Goal: Task Accomplishment & Management: Complete application form

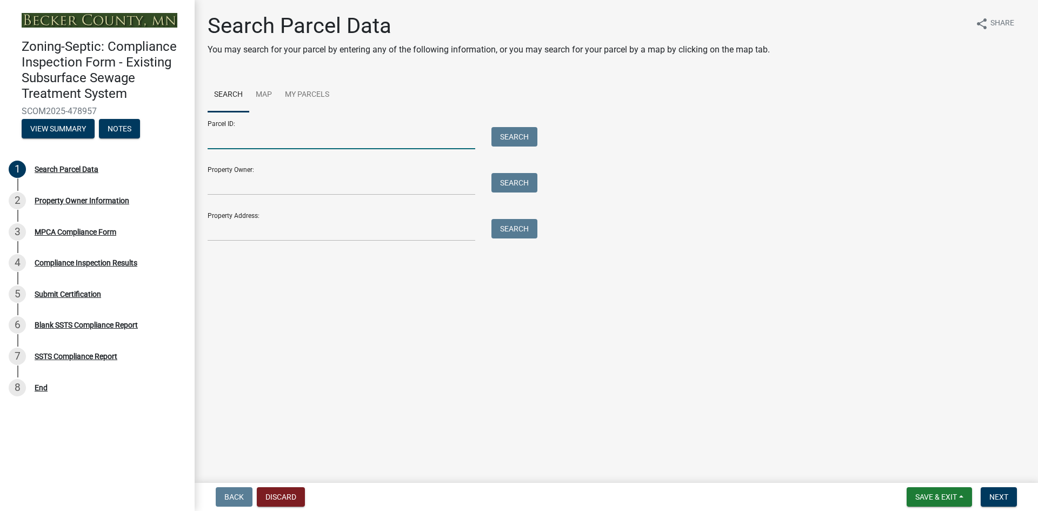
click at [286, 138] on input "Parcel ID:" at bounding box center [342, 138] width 268 height 22
paste input "081237359"
type input "081237359"
click at [516, 140] on button "Search" at bounding box center [514, 136] width 46 height 19
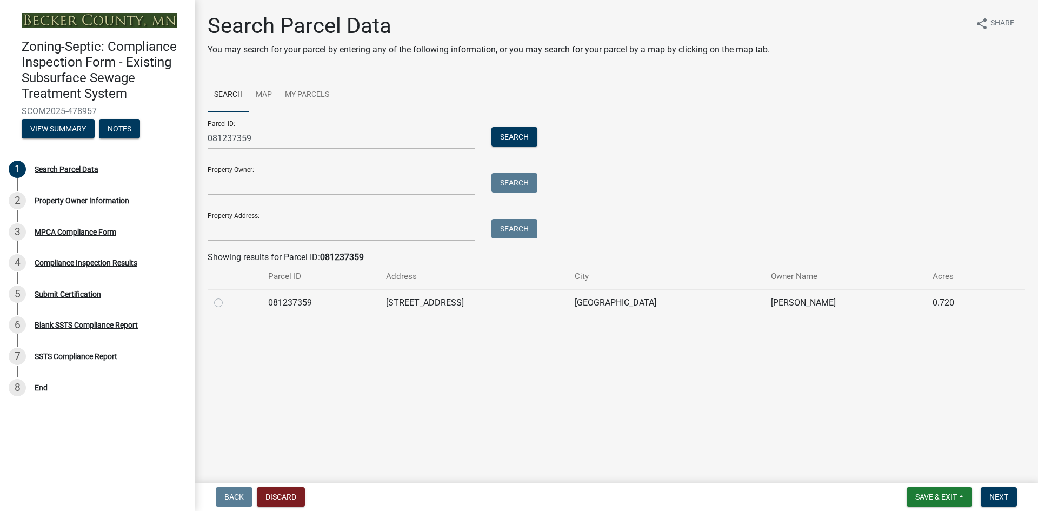
click at [227, 296] on label at bounding box center [227, 296] width 0 height 0
click at [227, 303] on input "radio" at bounding box center [230, 299] width 7 height 7
radio input "true"
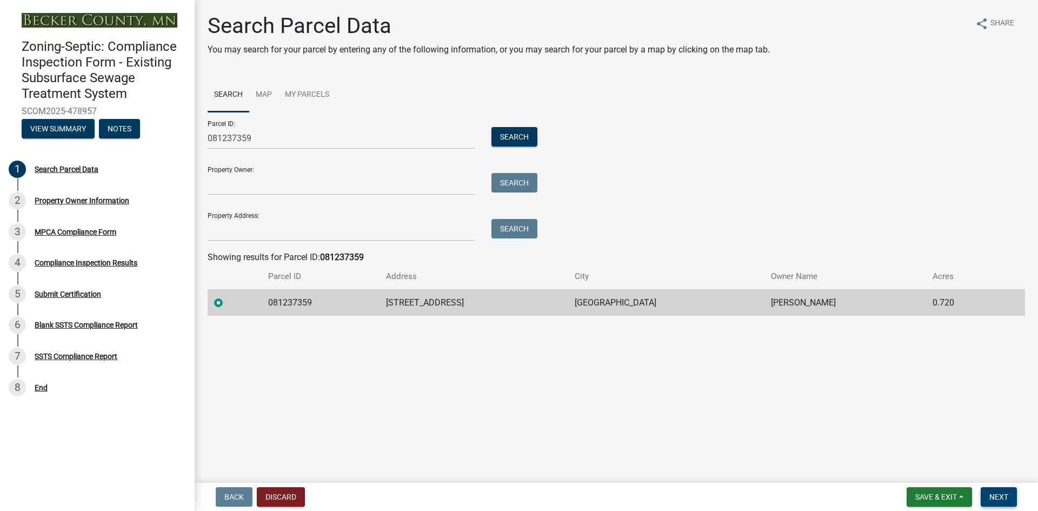
click at [988, 494] on button "Next" at bounding box center [998, 496] width 36 height 19
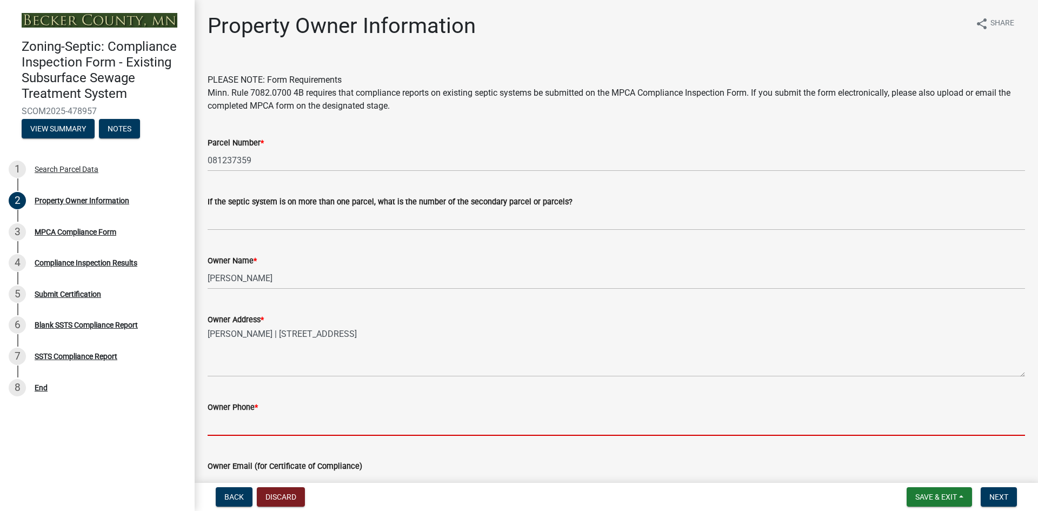
click at [293, 422] on input "Owner Phone *" at bounding box center [616, 424] width 817 height 22
paste input "[PHONE_NUMBER]"
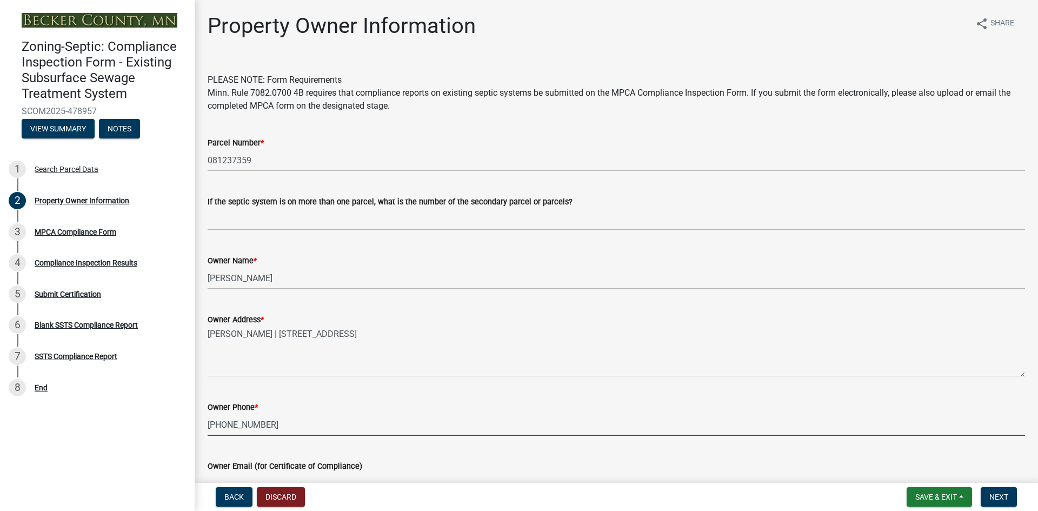
type input "[PHONE_NUMBER]"
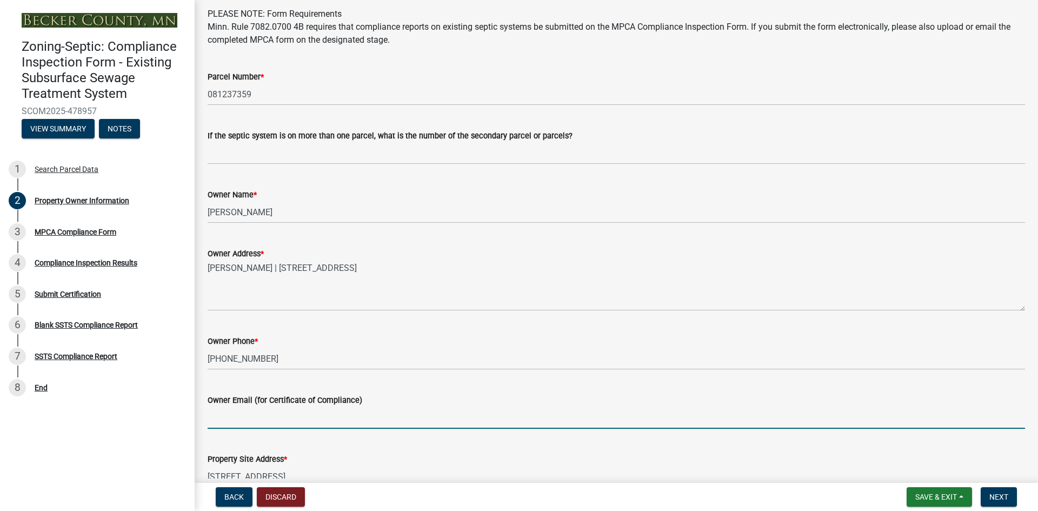
scroll to position [70, 0]
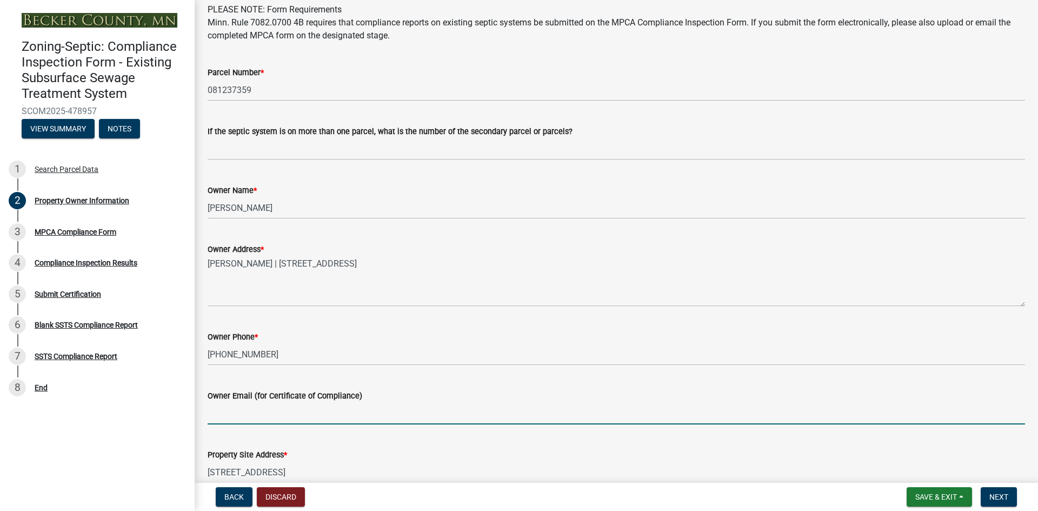
click at [302, 411] on input "Owner Email (for Certificate of Compliance)" at bounding box center [616, 413] width 817 height 22
paste input "[EMAIL_ADDRESS][DOMAIN_NAME]"
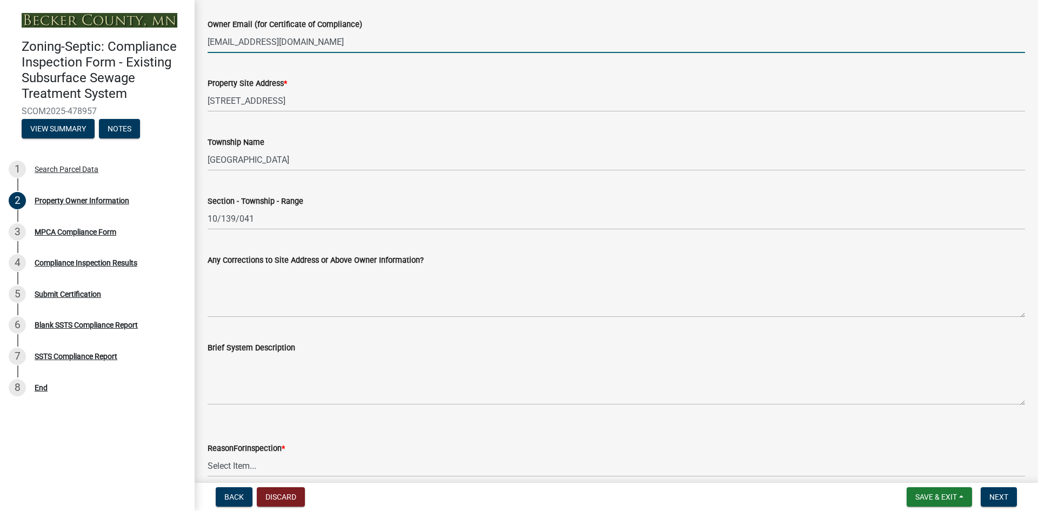
scroll to position [492, 0]
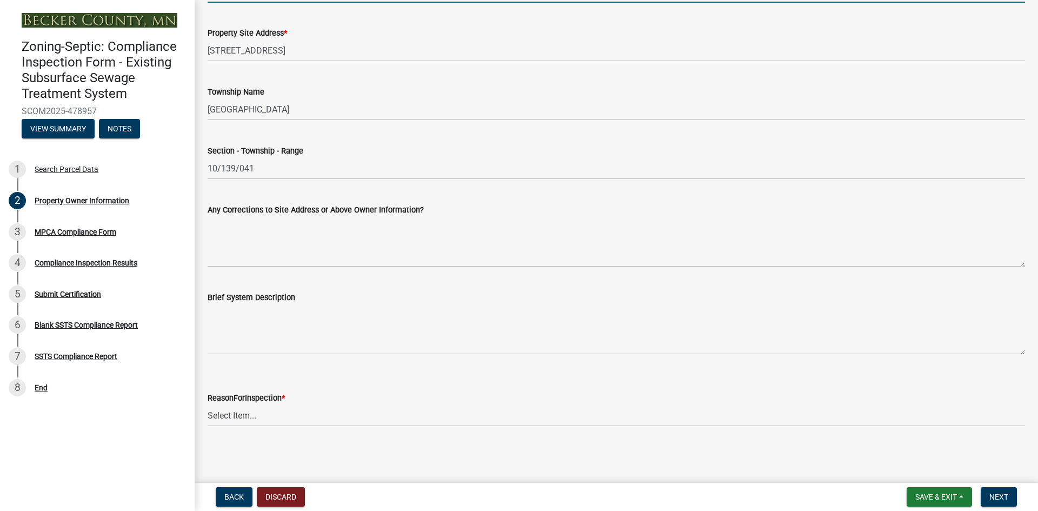
type input "[EMAIL_ADDRESS][DOMAIN_NAME]"
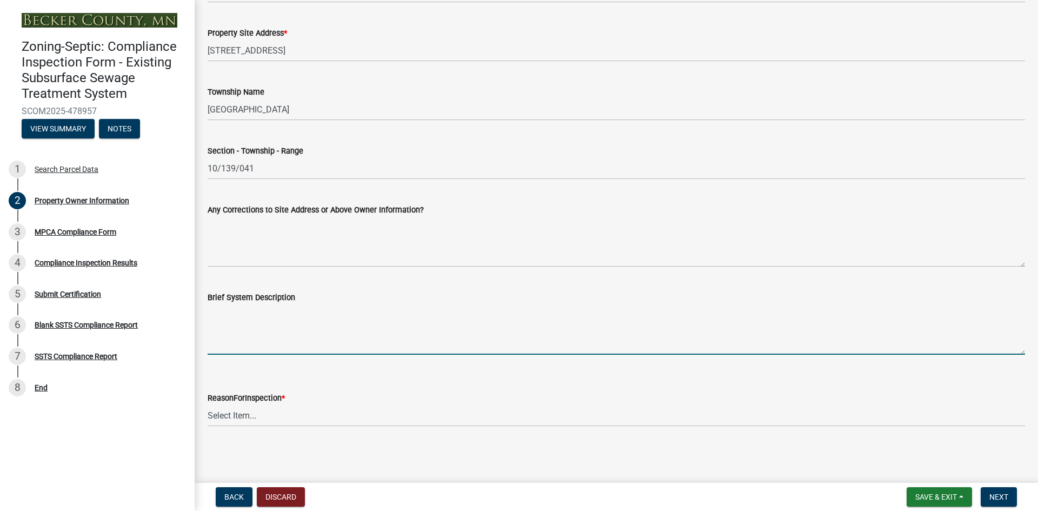
click at [332, 344] on textarea "Brief System Description" at bounding box center [616, 329] width 817 height 51
paste textarea "1500 gallon 2-compartment concrete septic/pump tank with pump to a shared 1000 …"
type textarea "1500 gallon 2-compartment concrete septic/pump tank with pump to a shared 1000 …"
click at [279, 417] on select "Select Item... Property Sale Lake Study Required for Permit Other" at bounding box center [616, 415] width 817 height 22
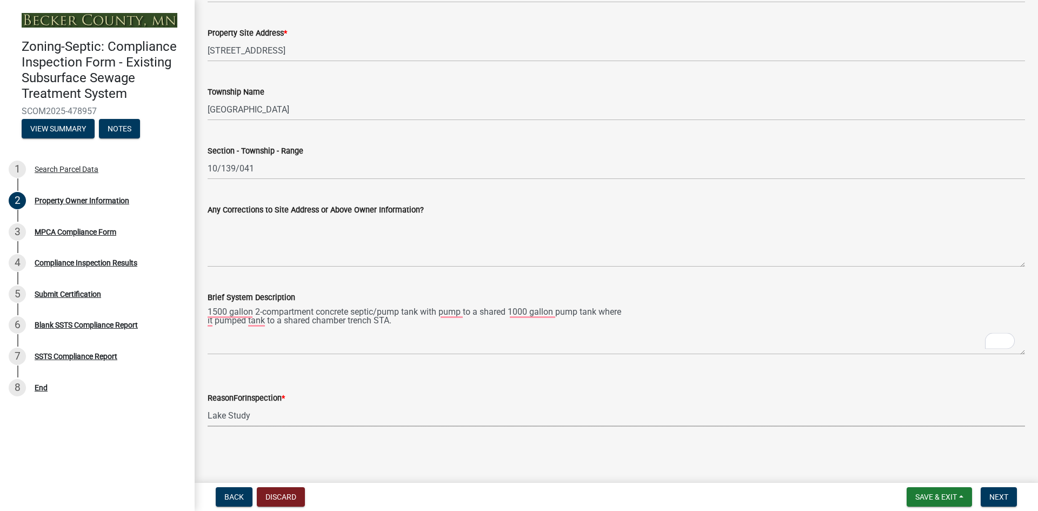
click at [208, 404] on select "Select Item... Property Sale Lake Study Required for Permit Other" at bounding box center [616, 415] width 817 height 22
select select "3e6c5637-c66b-418d-927c-69aaf39ab5a9"
click at [989, 494] on span "Next" at bounding box center [998, 496] width 19 height 9
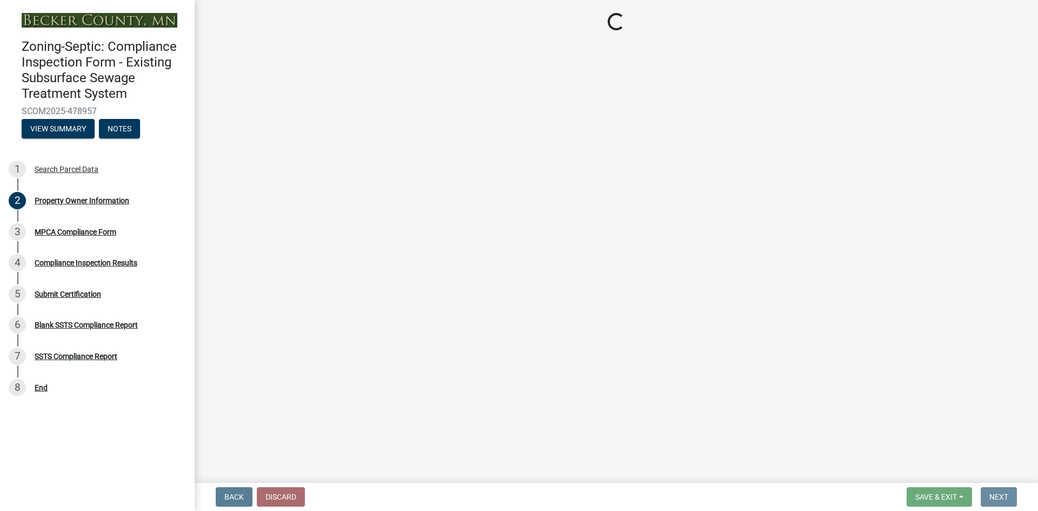
scroll to position [0, 0]
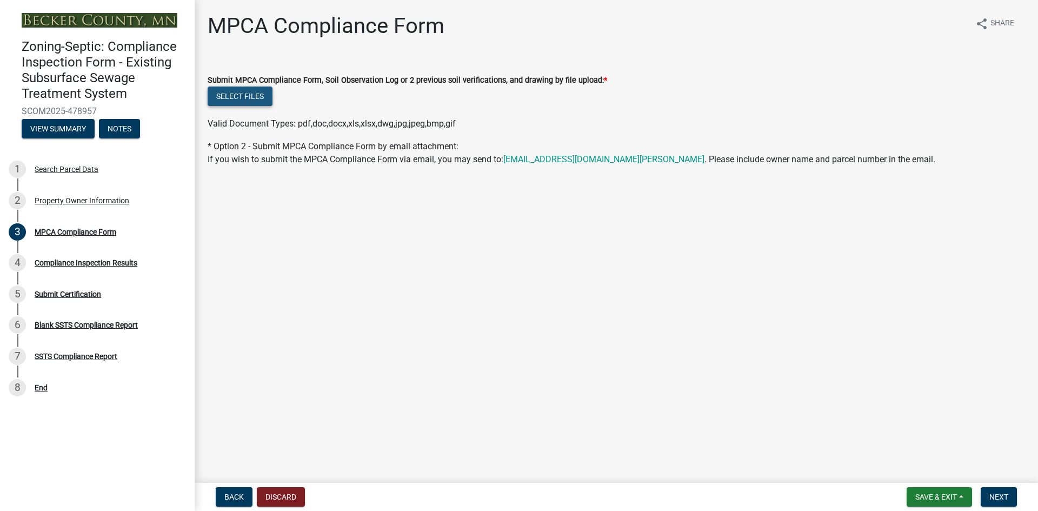
click at [255, 100] on button "Select files" at bounding box center [240, 95] width 65 height 19
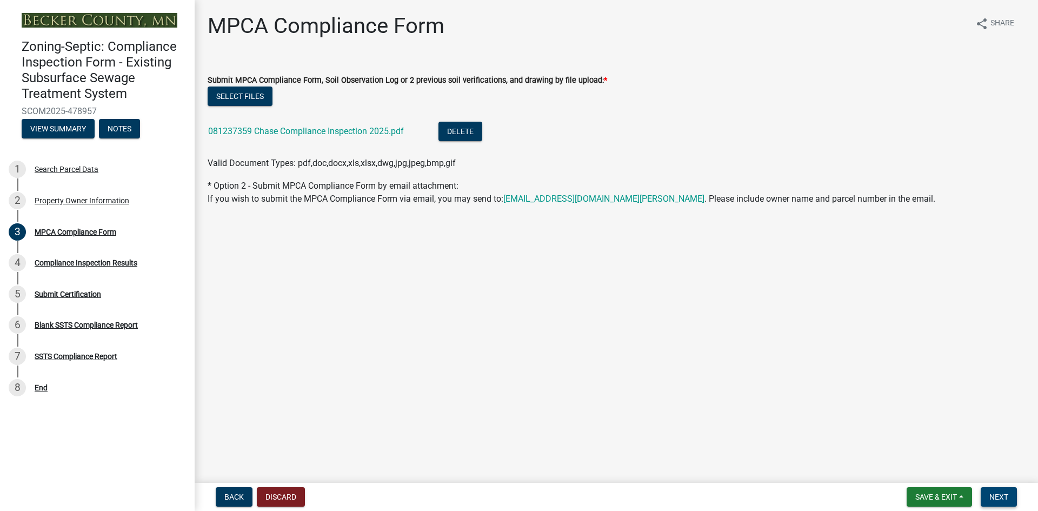
click at [988, 491] on button "Next" at bounding box center [998, 496] width 36 height 19
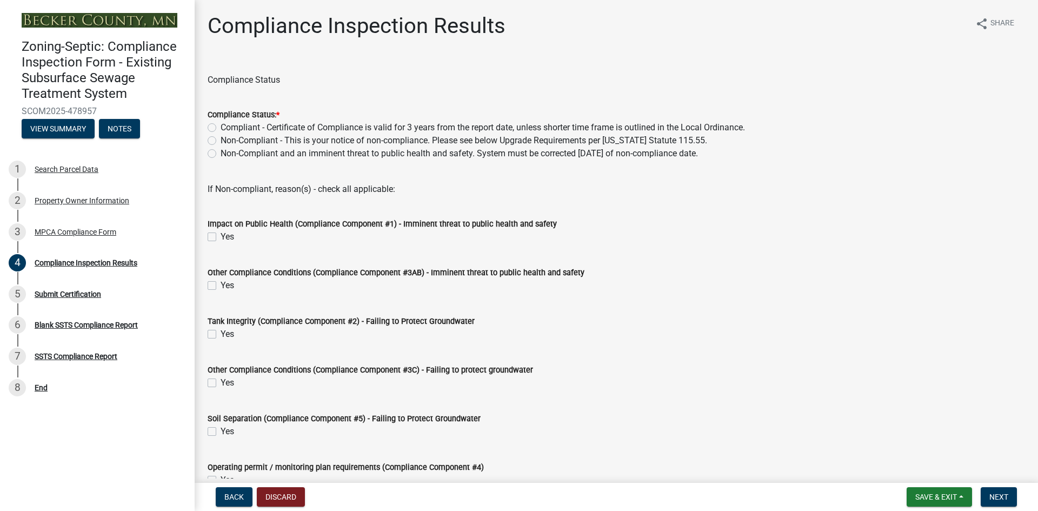
click at [220, 126] on label "Compliant - Certificate of Compliance is valid for 3 years from the report date…" at bounding box center [482, 127] width 524 height 13
click at [220, 126] on input "Compliant - Certificate of Compliance is valid for 3 years from the report date…" at bounding box center [223, 124] width 7 height 7
radio input "true"
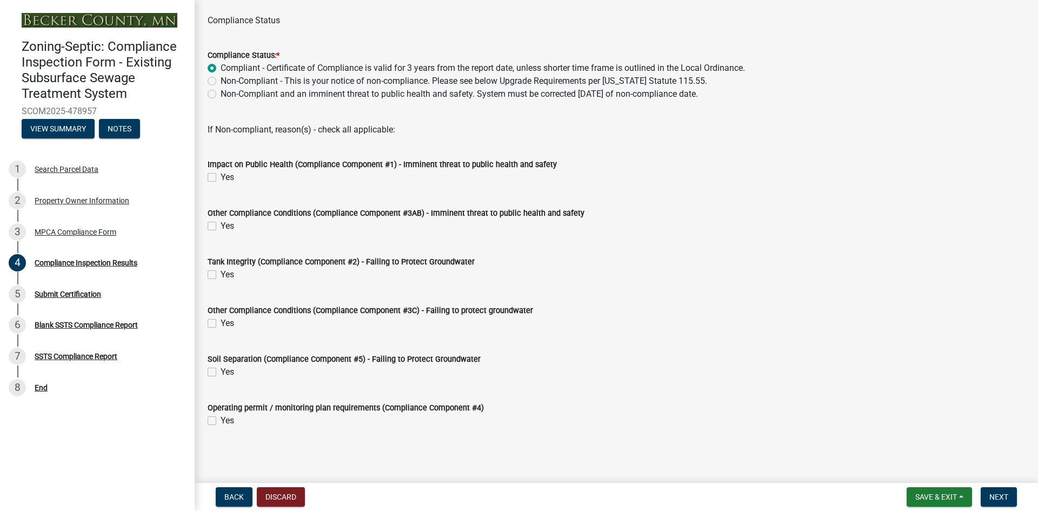
scroll to position [60, 0]
click at [992, 493] on span "Next" at bounding box center [998, 496] width 19 height 9
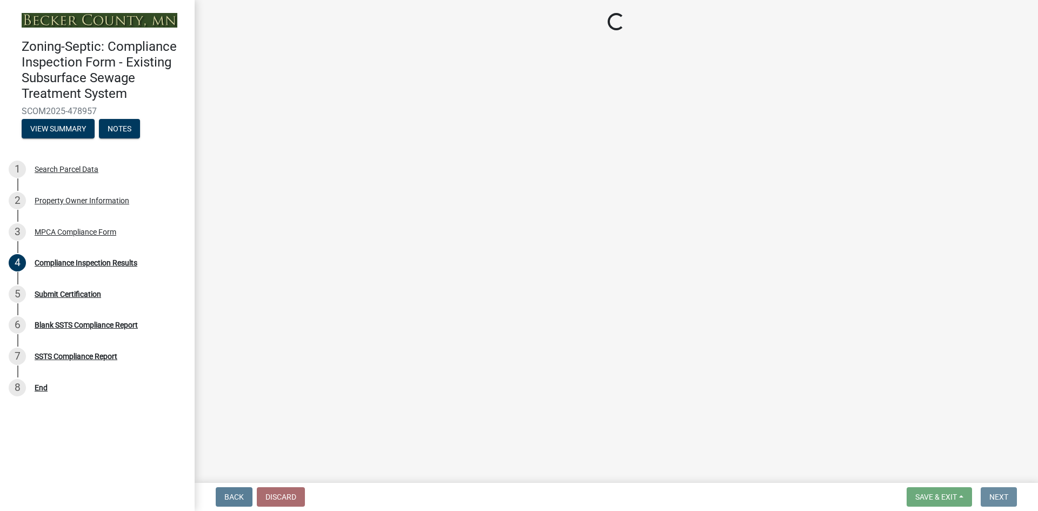
scroll to position [0, 0]
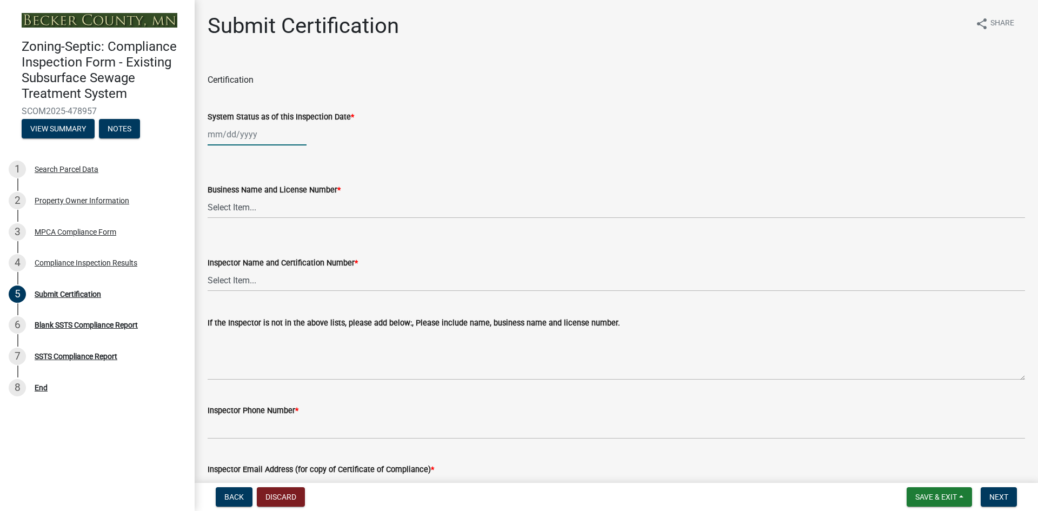
click at [271, 137] on div at bounding box center [257, 134] width 99 height 22
select select "9"
select select "2025"
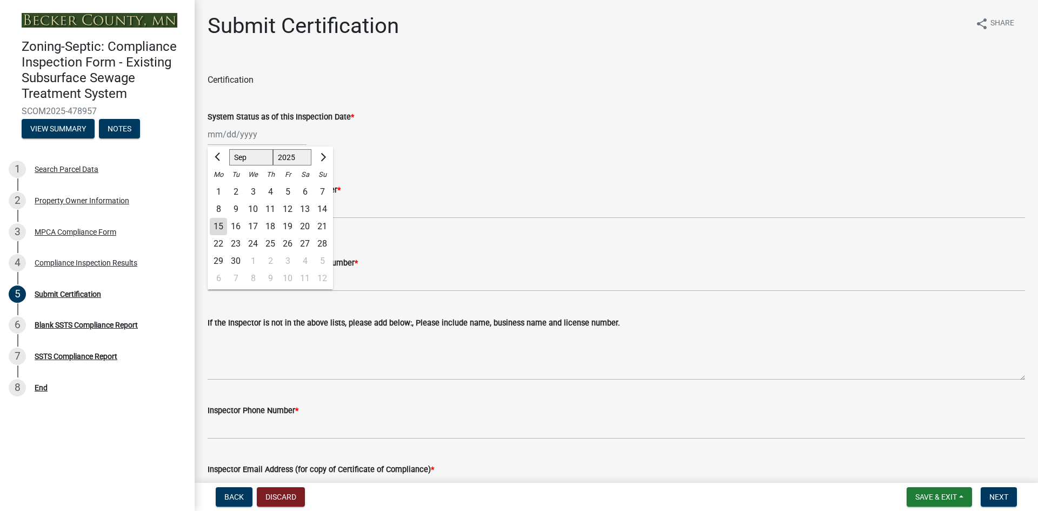
click at [270, 191] on div "4" at bounding box center [270, 191] width 17 height 17
type input "09/04/2025"
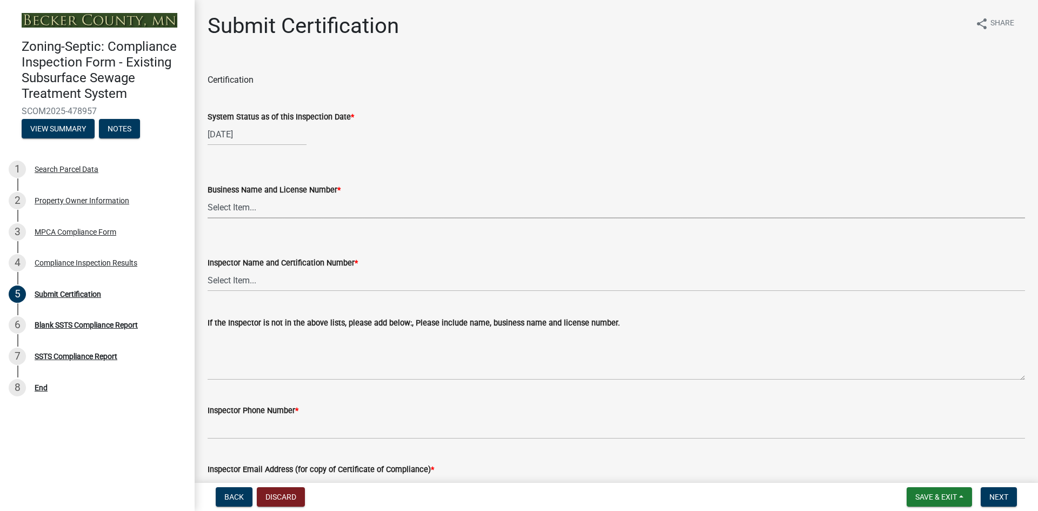
click at [251, 209] on select "Select Item... OTHER – Not listed (please add in next field and we will add to …" at bounding box center [616, 207] width 817 height 22
click at [208, 196] on select "Select Item... OTHER – Not listed (please add in next field and we will add to …" at bounding box center [616, 207] width 817 height 22
select select "2b738330-48aa-4409-96d6-d0693f9735a1"
click at [266, 282] on select "Select Item... OTHER – Not listed (please add in next field and we will add to …" at bounding box center [616, 280] width 817 height 22
click at [208, 269] on select "Select Item... OTHER – Not listed (please add in next field and we will add to …" at bounding box center [616, 280] width 817 height 22
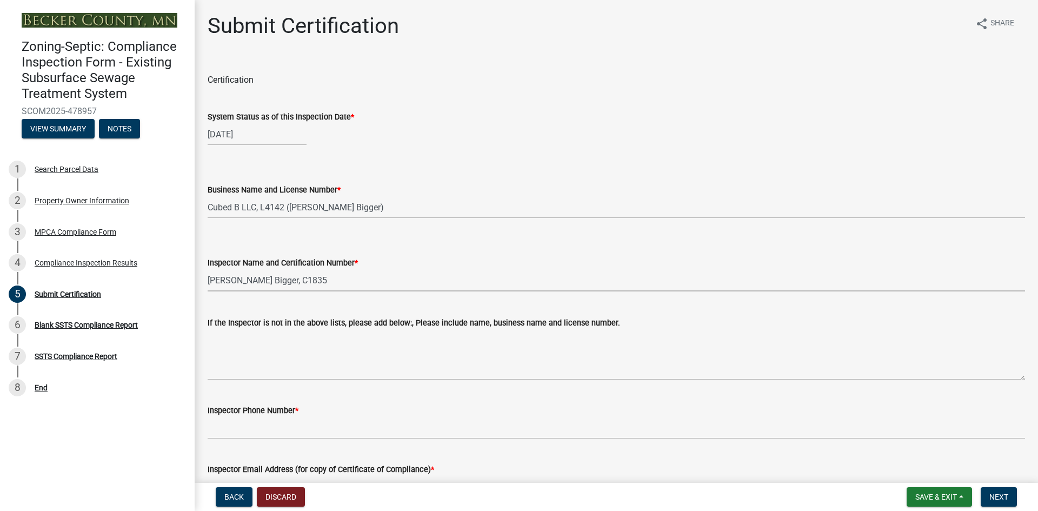
select select "4b2e459e-5176-4601-b2cf-d4e2936ebc18"
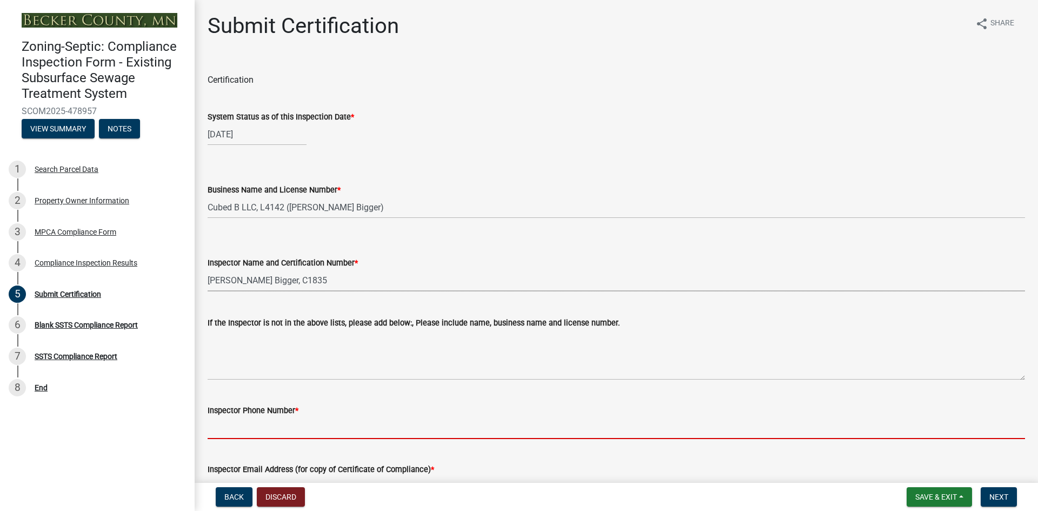
click at [244, 432] on input "Inspector Phone Number *" at bounding box center [616, 428] width 817 height 22
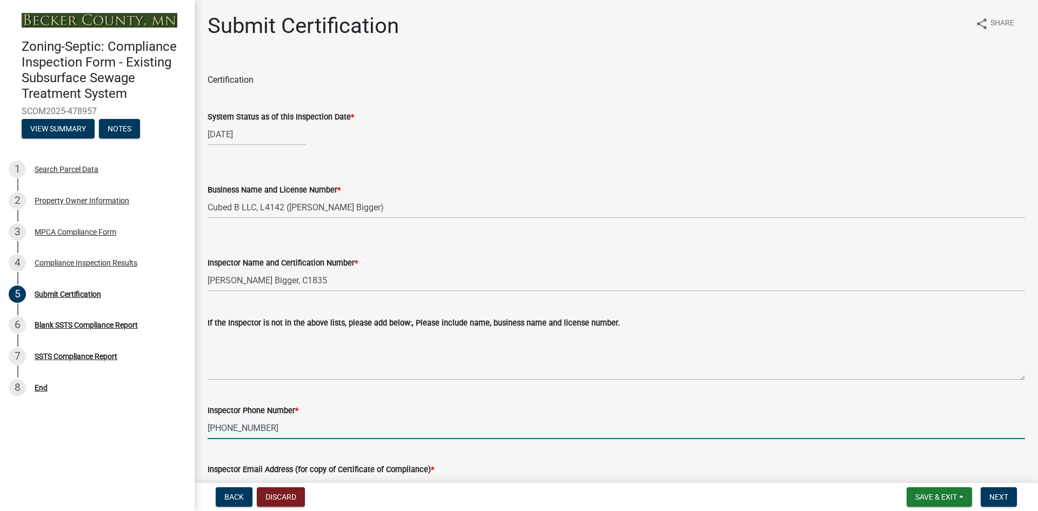
type input "[PHONE_NUMBER]"
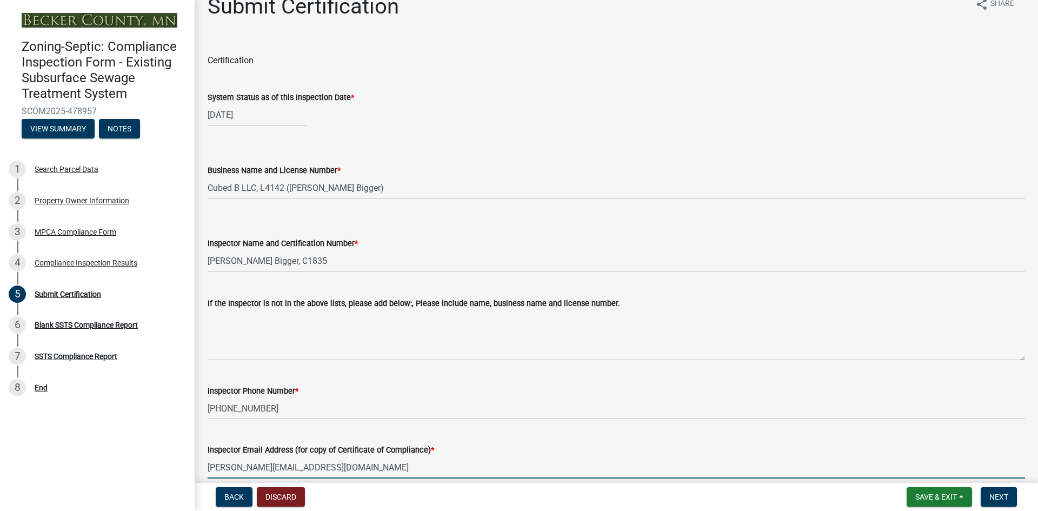
type input "[PERSON_NAME][EMAIL_ADDRESS][DOMAIN_NAME]"
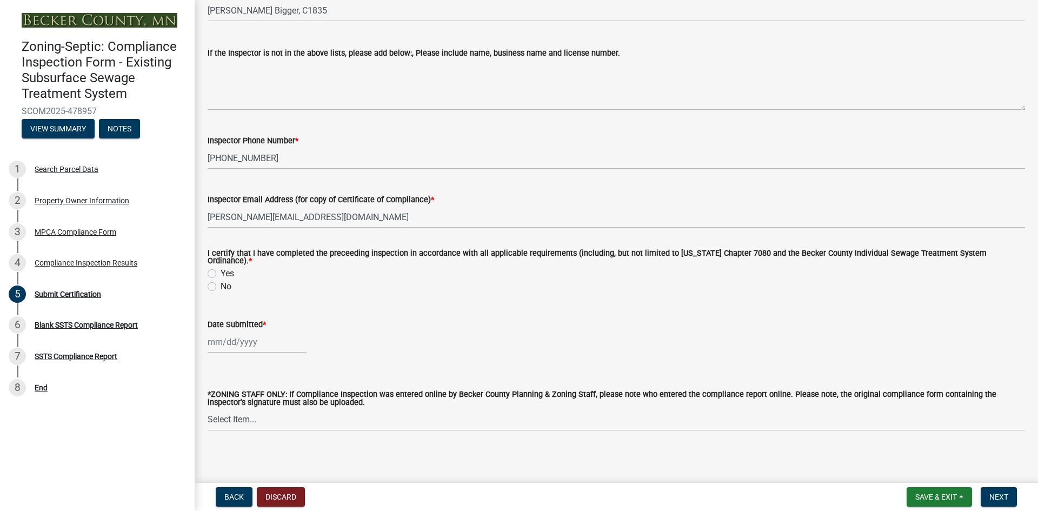
click at [220, 271] on label "Yes" at bounding box center [227, 273] width 14 height 13
click at [220, 271] on input "Yes" at bounding box center [223, 270] width 7 height 7
radio input "true"
select select "9"
select select "2025"
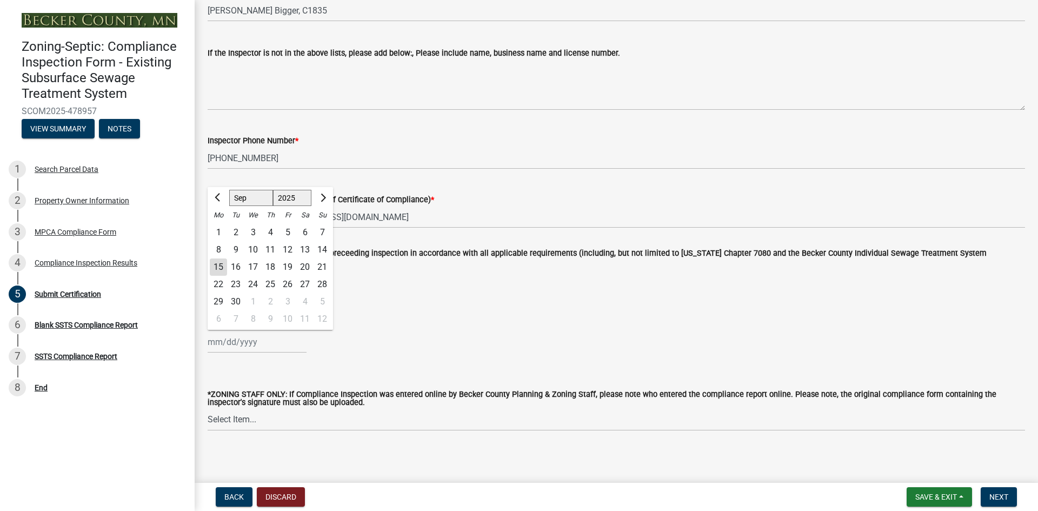
click at [230, 337] on div "Jan Feb Mar Apr May Jun Jul Aug Sep Oct Nov Dec 1525 1526 1527 1528 1529 1530 1…" at bounding box center [257, 342] width 99 height 22
click at [220, 264] on div "15" at bounding box center [218, 266] width 17 height 17
type input "[DATE]"
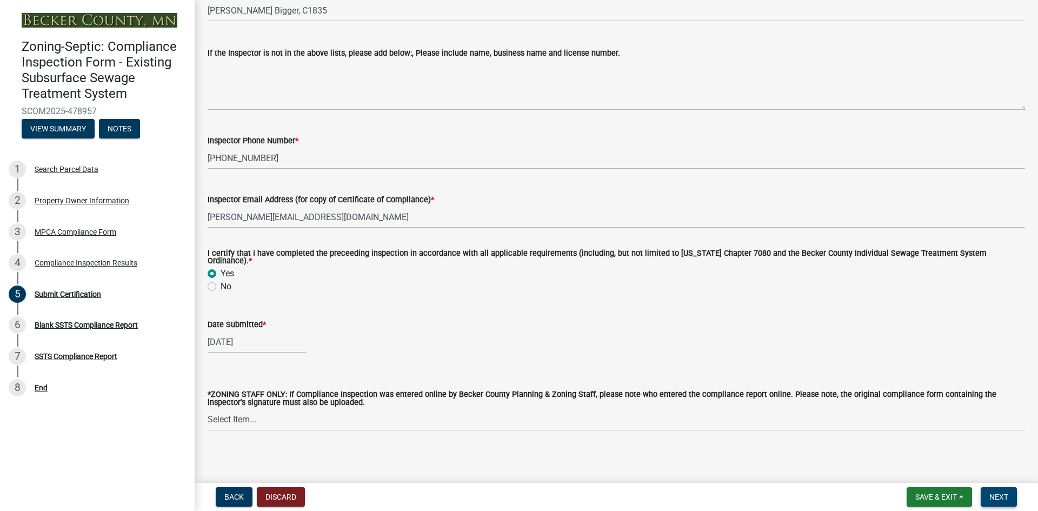
click at [999, 499] on span "Next" at bounding box center [998, 496] width 19 height 9
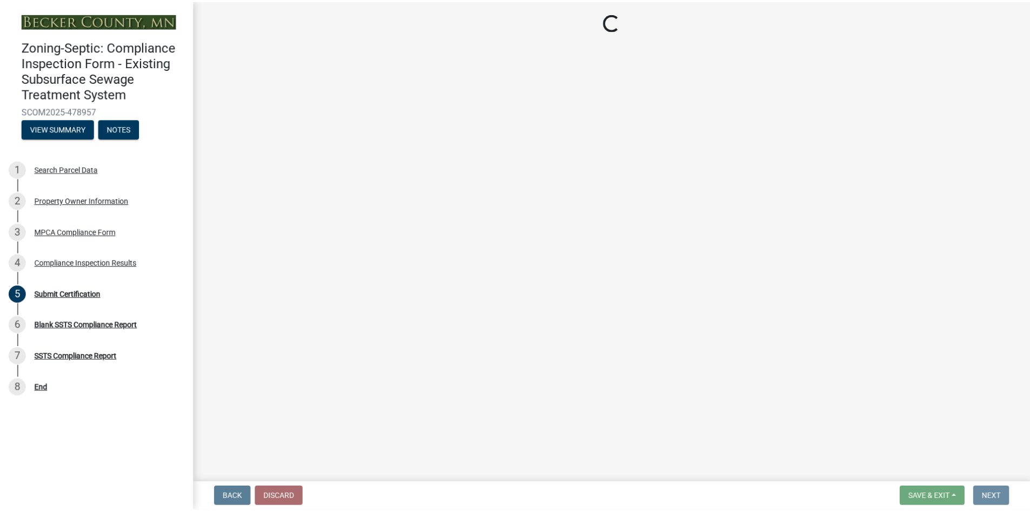
scroll to position [0, 0]
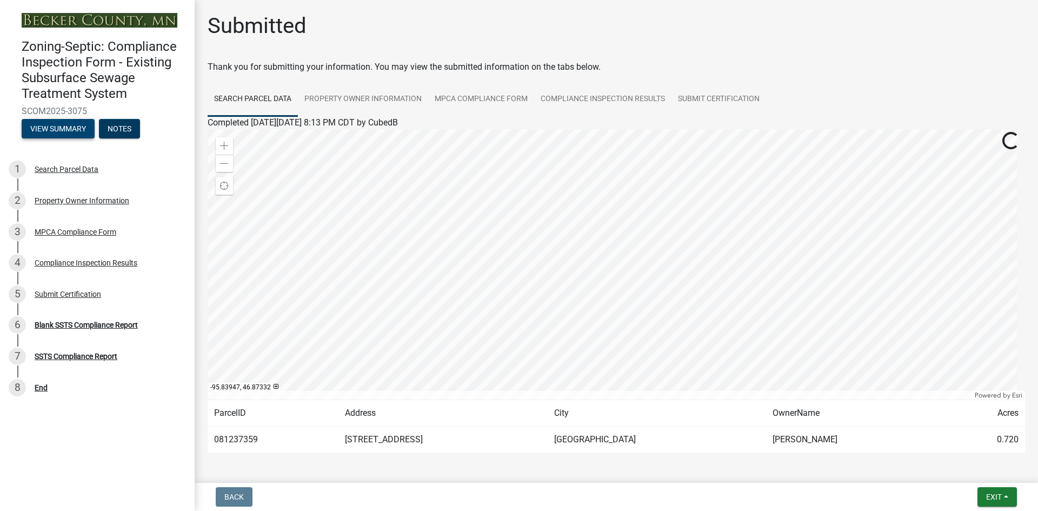
click at [74, 124] on button "View Summary" at bounding box center [58, 128] width 73 height 19
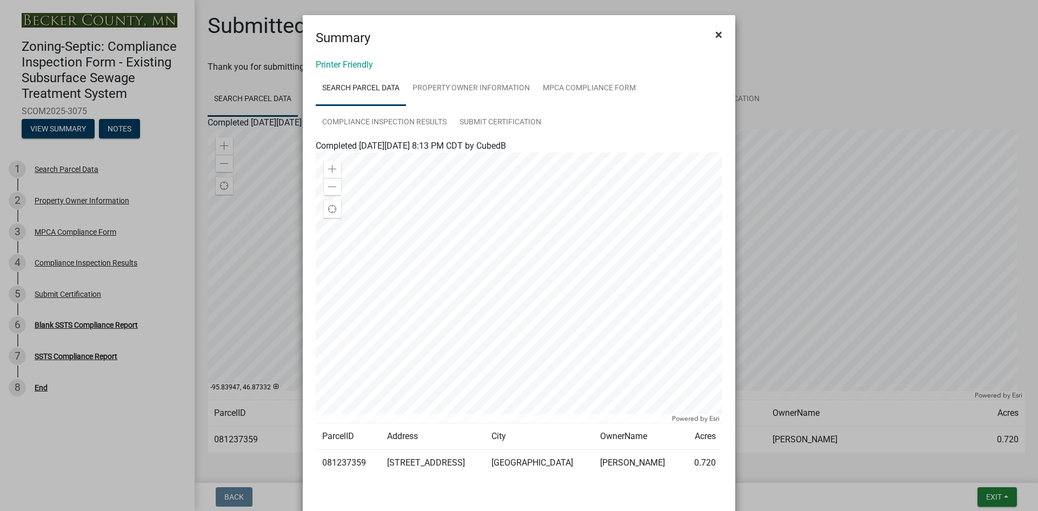
click at [715, 34] on span "×" at bounding box center [718, 34] width 7 height 15
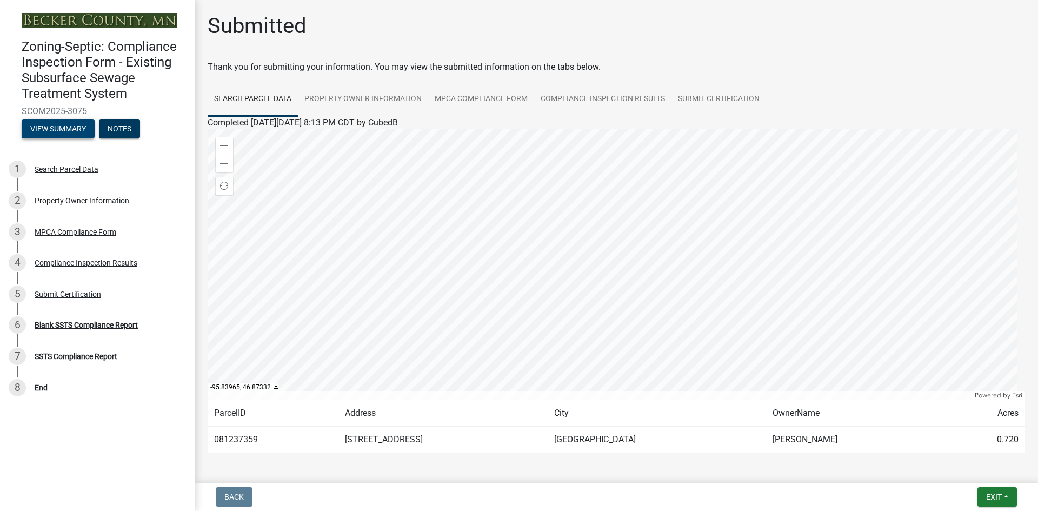
click at [62, 128] on button "View Summary" at bounding box center [58, 128] width 73 height 19
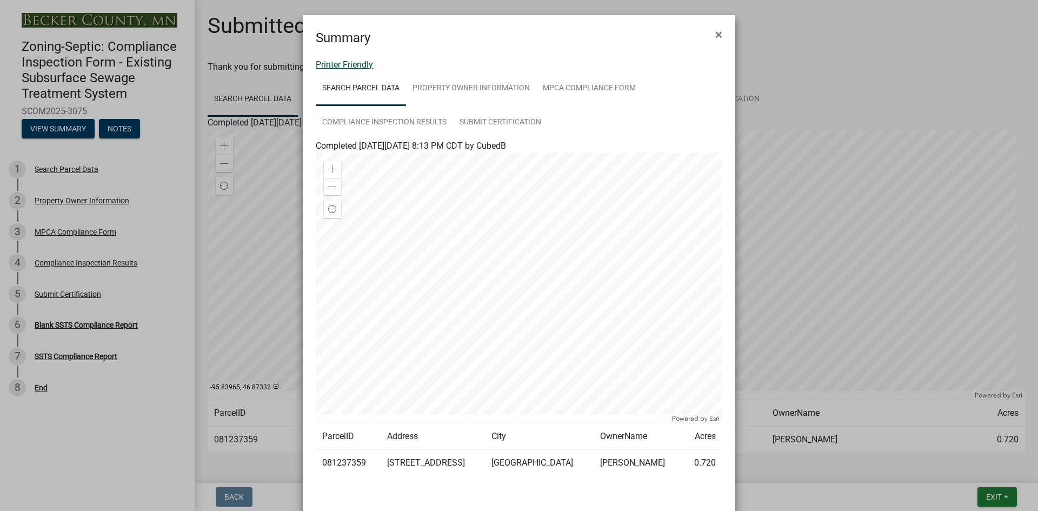
click at [354, 65] on link "Printer Friendly" at bounding box center [344, 64] width 57 height 10
click at [716, 35] on span "×" at bounding box center [718, 34] width 7 height 15
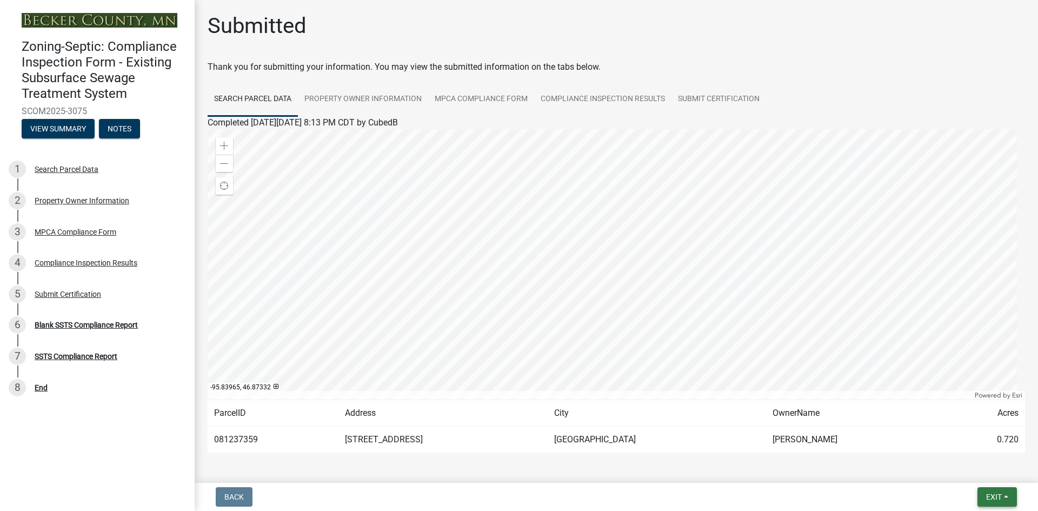
click at [994, 497] on span "Exit" at bounding box center [994, 496] width 16 height 9
click at [962, 467] on button "Save & Exit" at bounding box center [973, 469] width 86 height 26
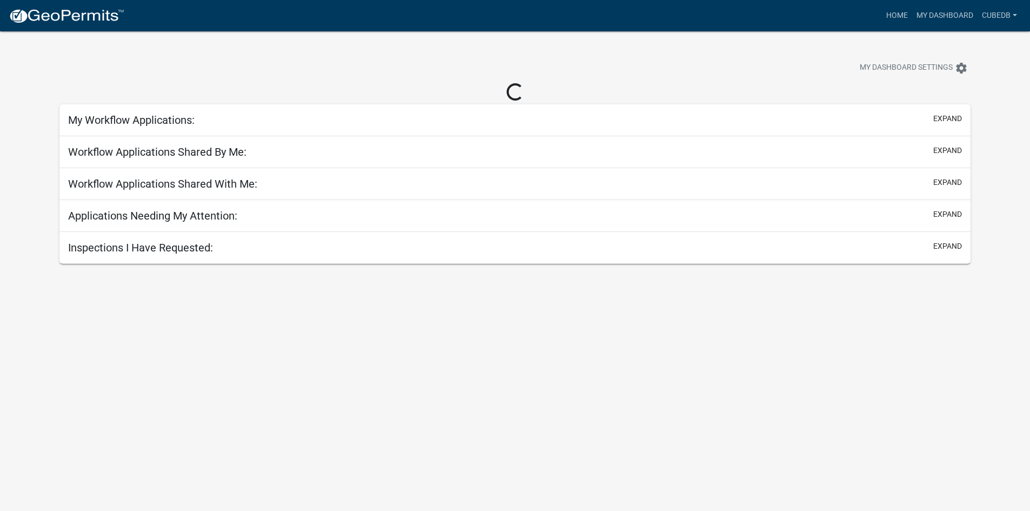
select select "3: 100"
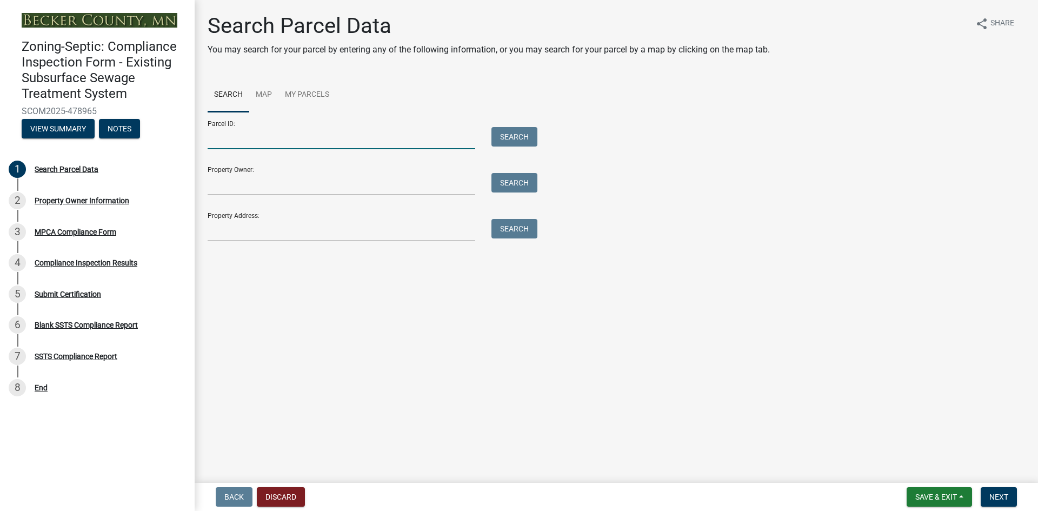
click at [243, 142] on input "Parcel ID:" at bounding box center [342, 138] width 268 height 22
paste input "80779000"
click at [520, 135] on button "Search" at bounding box center [514, 136] width 46 height 19
click at [208, 138] on input "80779000" at bounding box center [342, 138] width 268 height 22
type input "080779000"
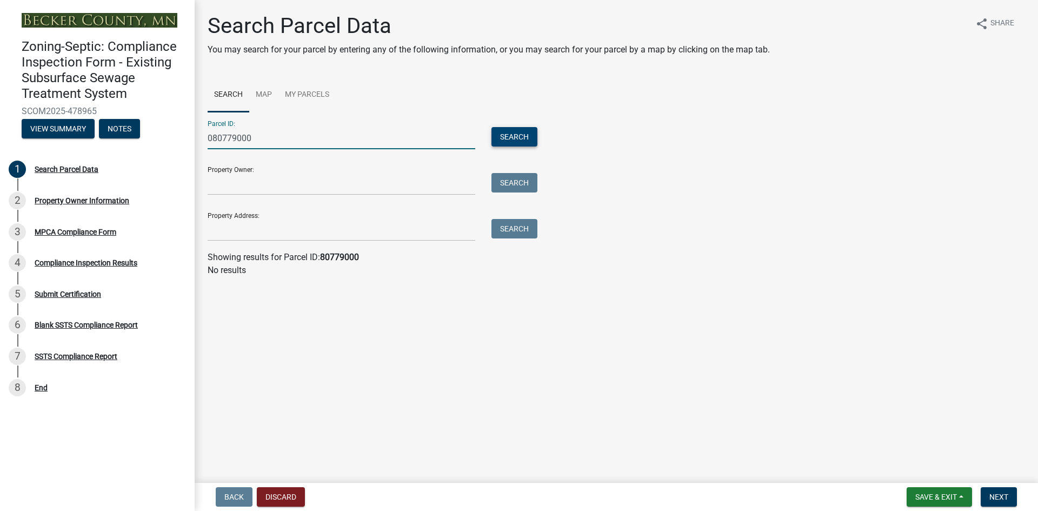
click at [527, 133] on button "Search" at bounding box center [514, 136] width 46 height 19
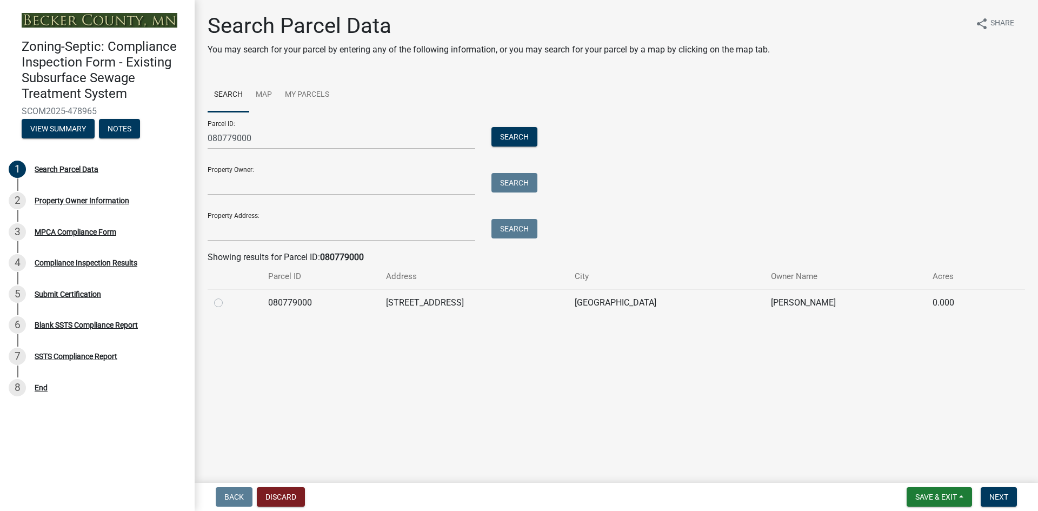
click at [227, 296] on label at bounding box center [227, 296] width 0 height 0
click at [227, 303] on input "radio" at bounding box center [230, 299] width 7 height 7
radio input "true"
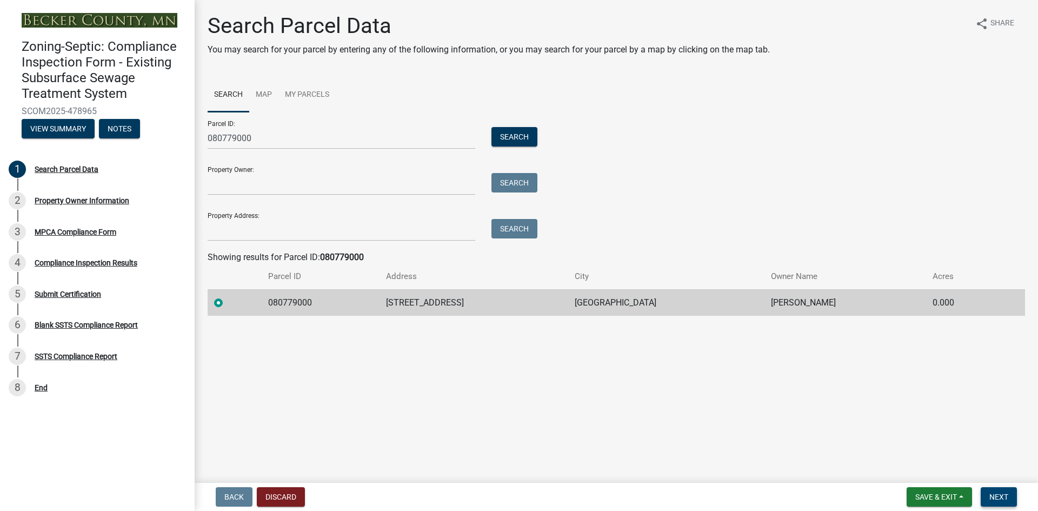
click at [993, 496] on span "Next" at bounding box center [998, 496] width 19 height 9
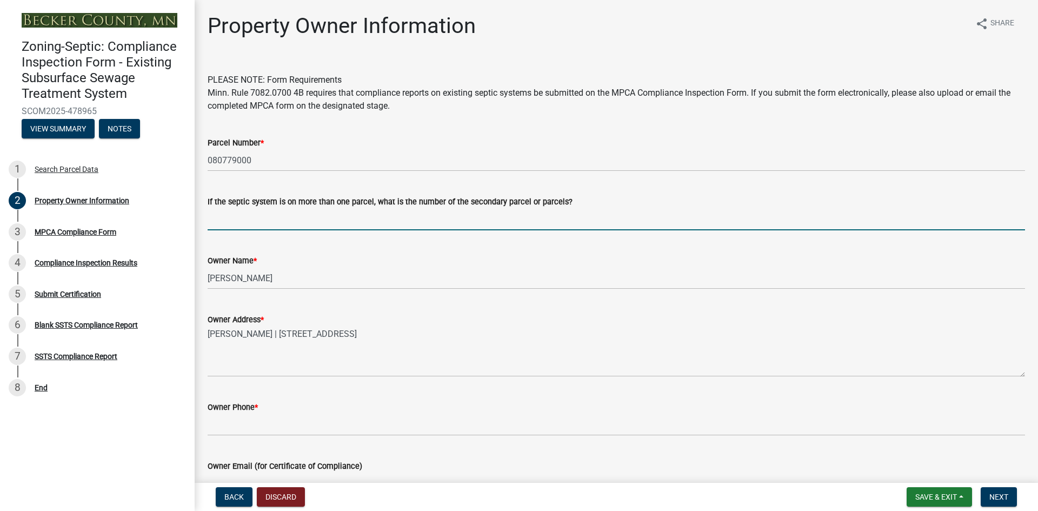
click at [257, 223] on input "If the septic system is on more than one parcel, what is the number of the seco…" at bounding box center [616, 219] width 817 height 22
paste input "080780000 & 080265000"
type input "080780000 & 080265000"
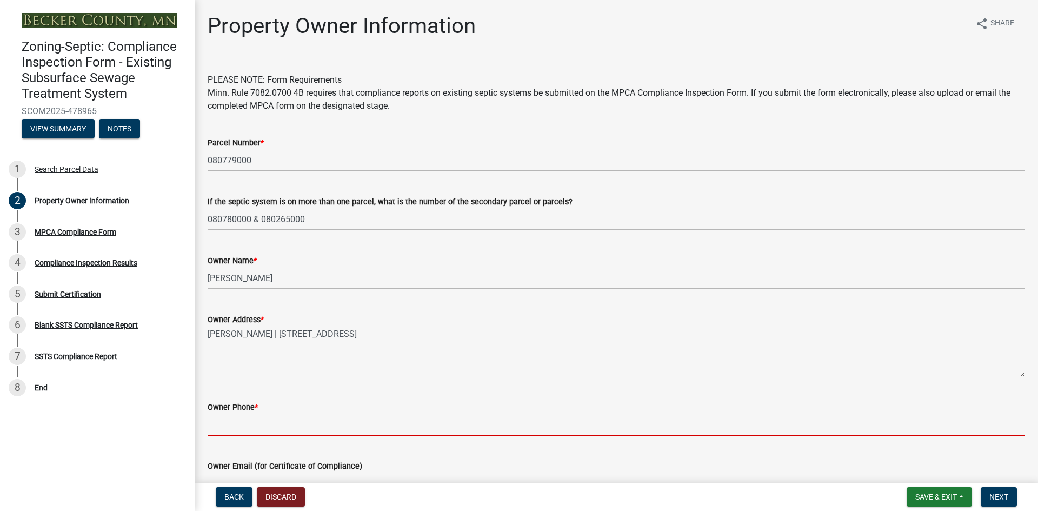
click at [250, 424] on input "Owner Phone *" at bounding box center [616, 424] width 817 height 22
paste input "701-238-6162"
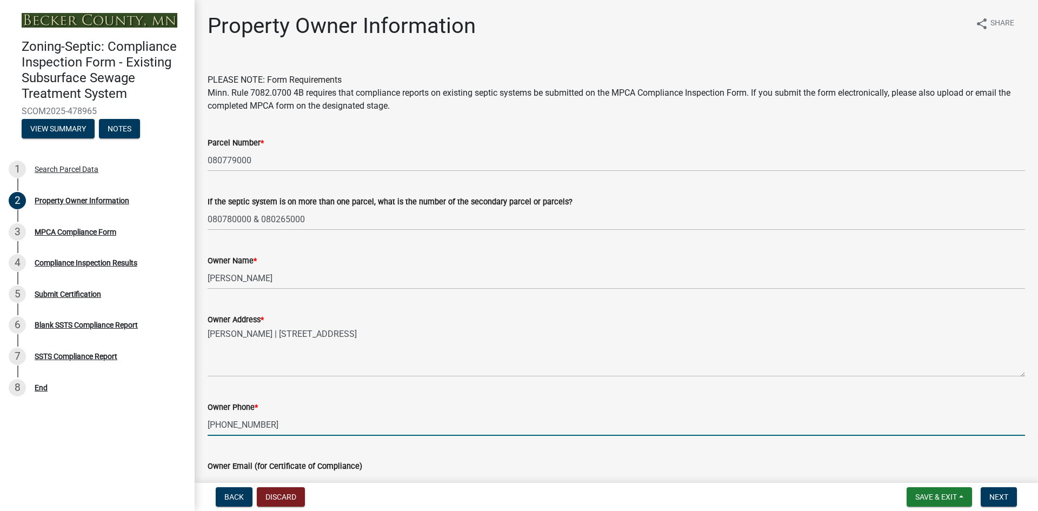
type input "701-238-6162"
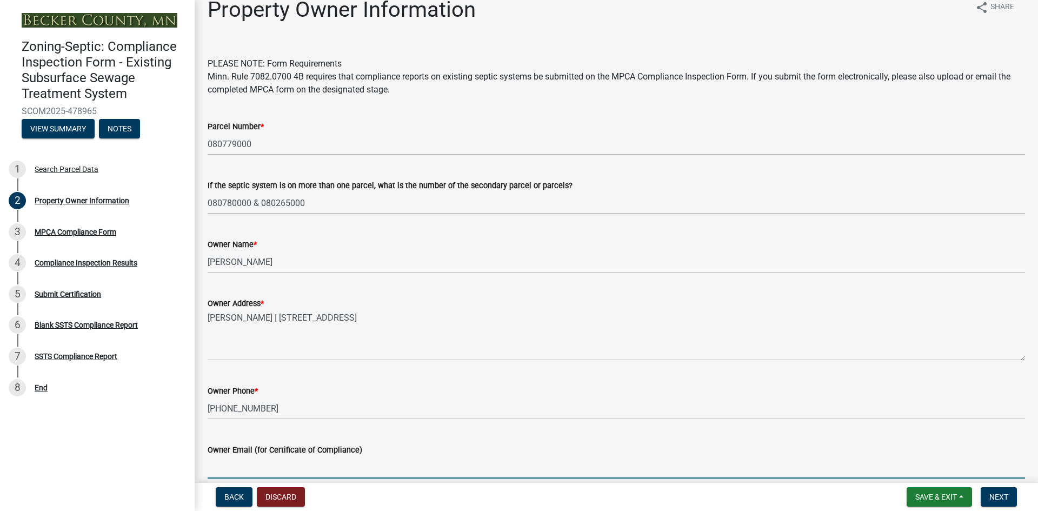
click at [285, 463] on input "Owner Email (for Certificate of Compliance)" at bounding box center [616, 467] width 817 height 22
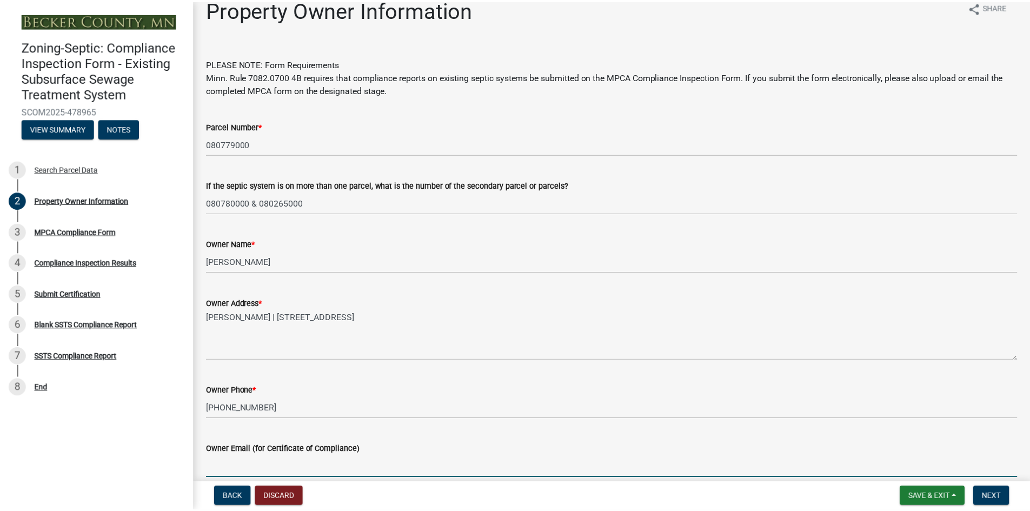
scroll to position [30, 0]
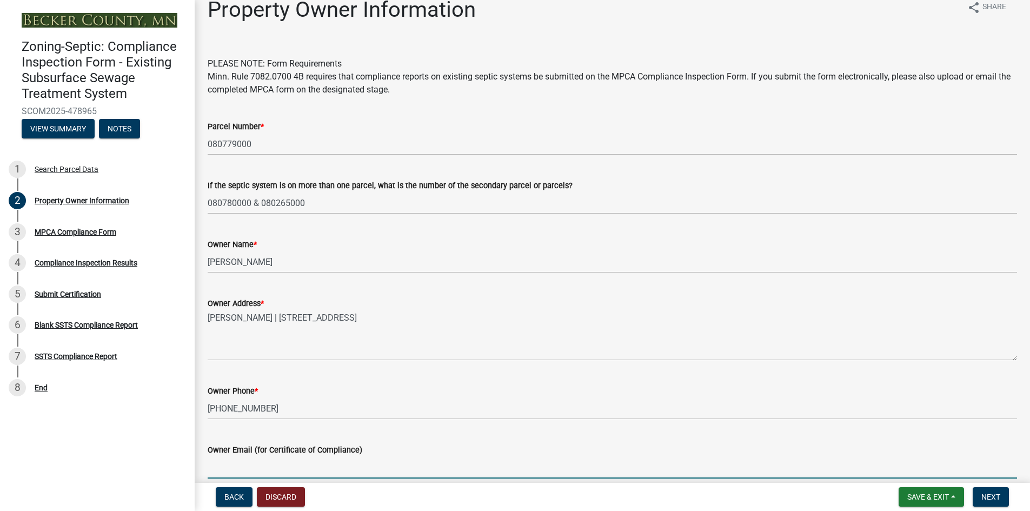
paste input "chrisnoben@gmail.com"
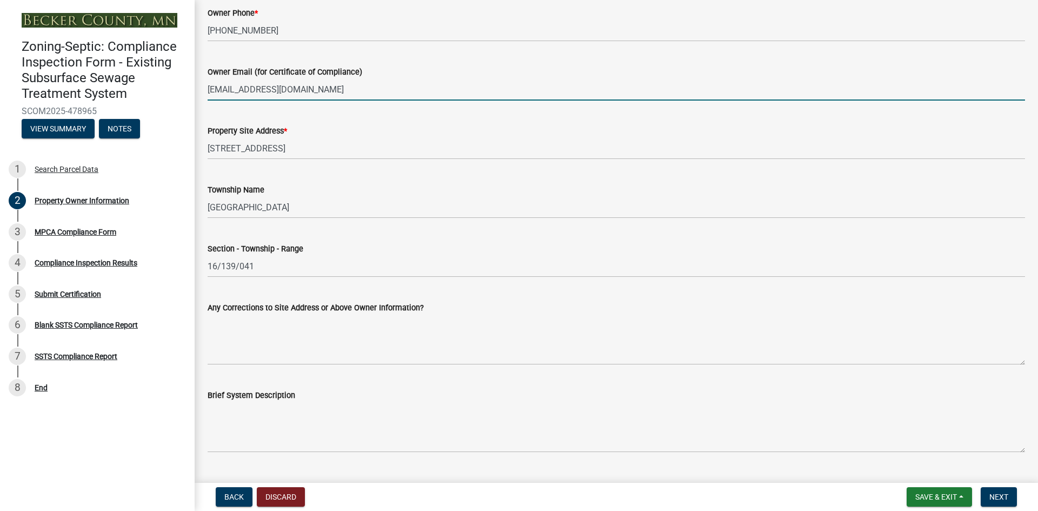
scroll to position [395, 0]
type input "chrisnoben@gmail.com"
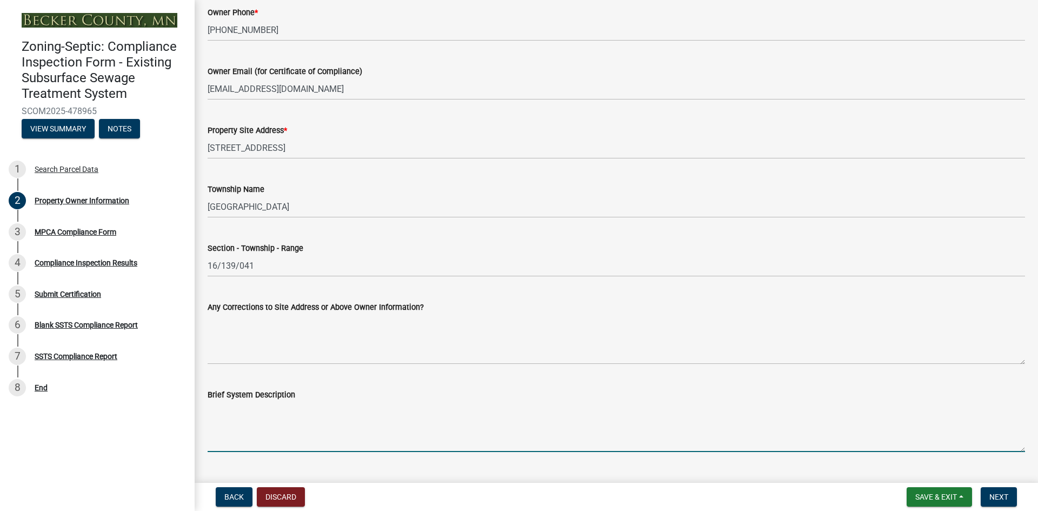
click at [229, 442] on textarea "Brief System Description" at bounding box center [616, 426] width 817 height 51
paste textarea "1500 gallon 2-compartment concrete septic/pump tank with pump to low mound acro…"
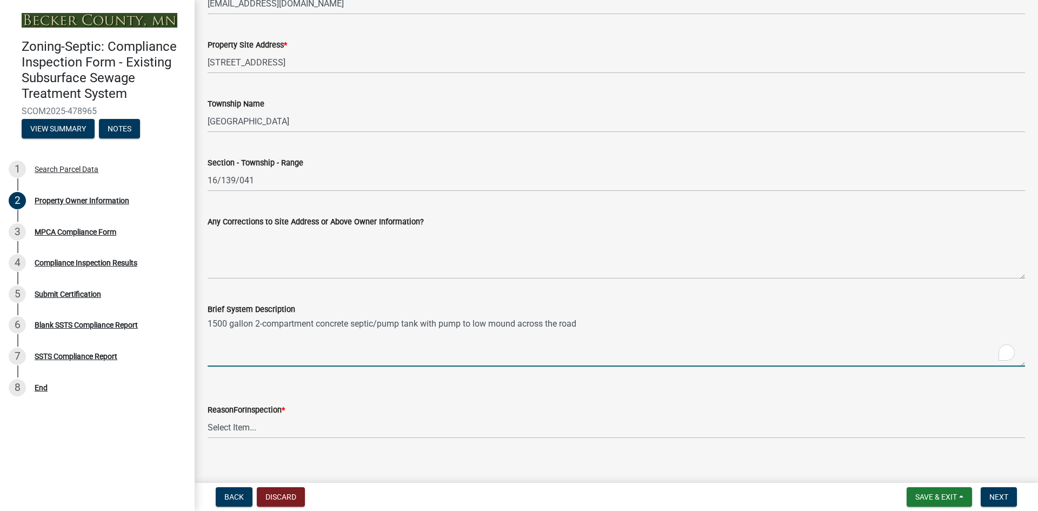
scroll to position [492, 0]
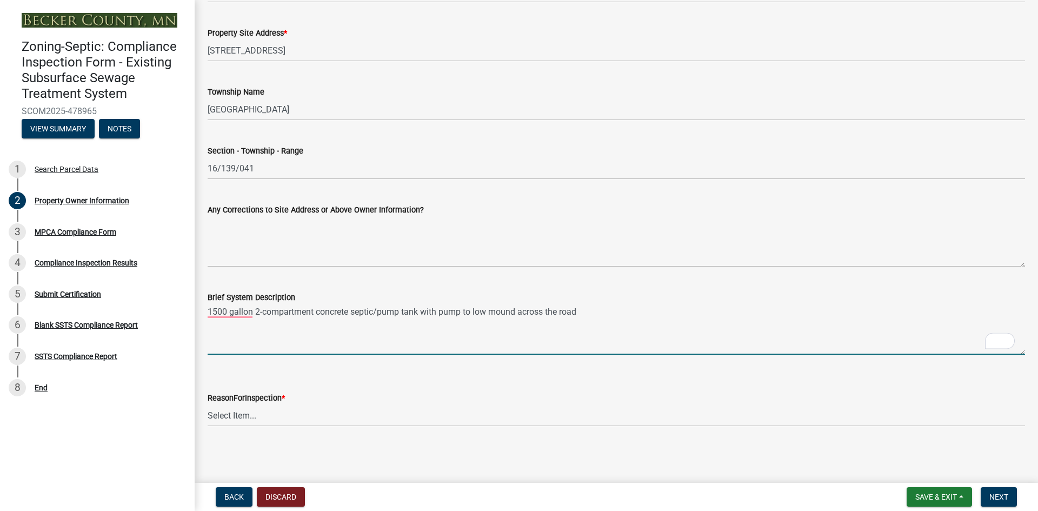
type textarea "1500 gallon 2-compartment concrete septic/pump tank with pump to low mound acro…"
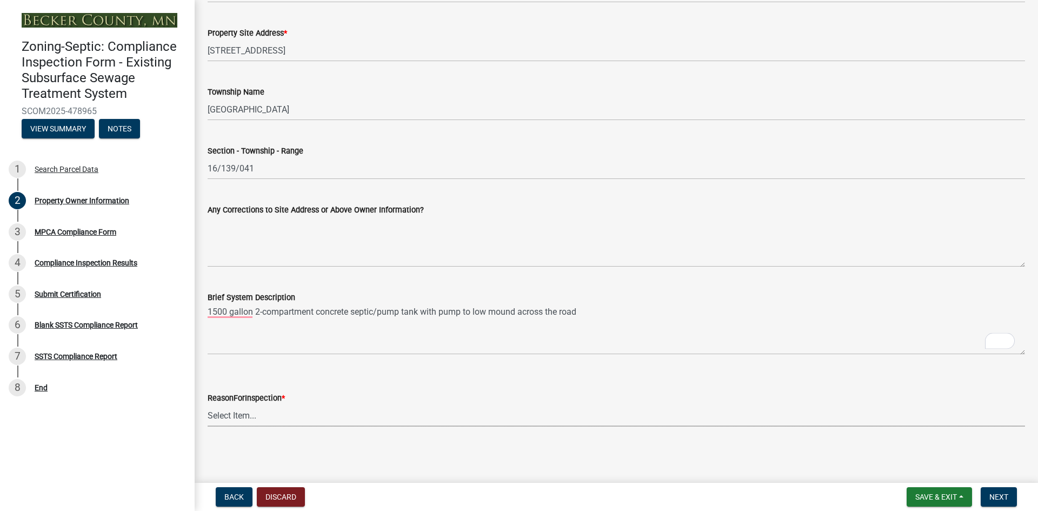
click at [253, 417] on select "Select Item... Property Sale Lake Study Required for Permit Other" at bounding box center [616, 415] width 817 height 22
click at [208, 404] on select "Select Item... Property Sale Lake Study Required for Permit Other" at bounding box center [616, 415] width 817 height 22
select select "3e6c5637-c66b-418d-927c-69aaf39ab5a9"
click at [1000, 497] on span "Next" at bounding box center [998, 496] width 19 height 9
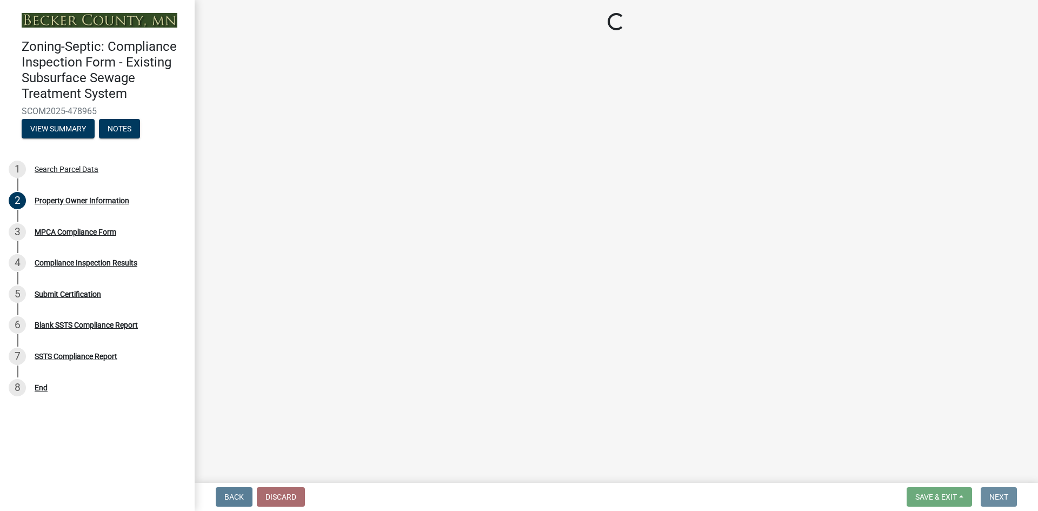
scroll to position [0, 0]
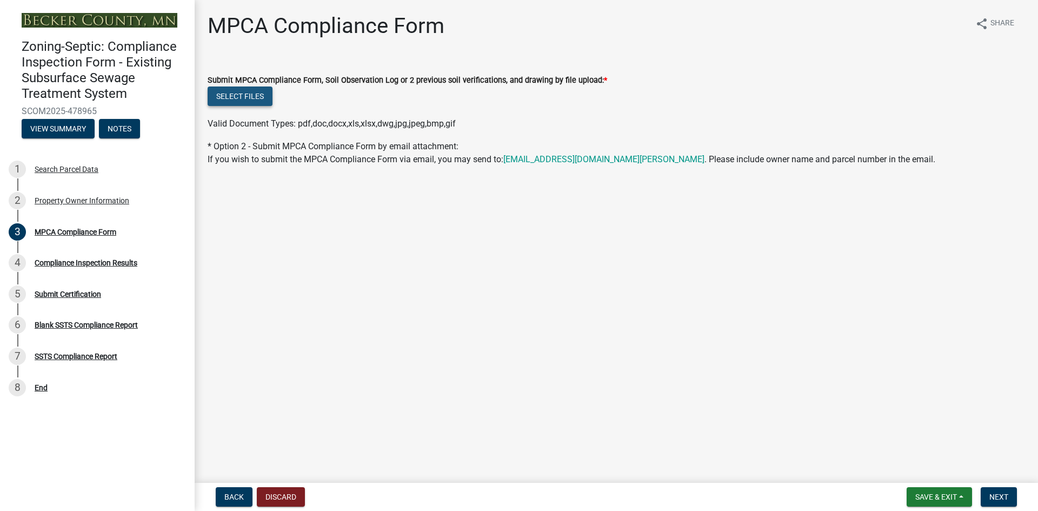
click at [259, 95] on button "Select files" at bounding box center [240, 95] width 65 height 19
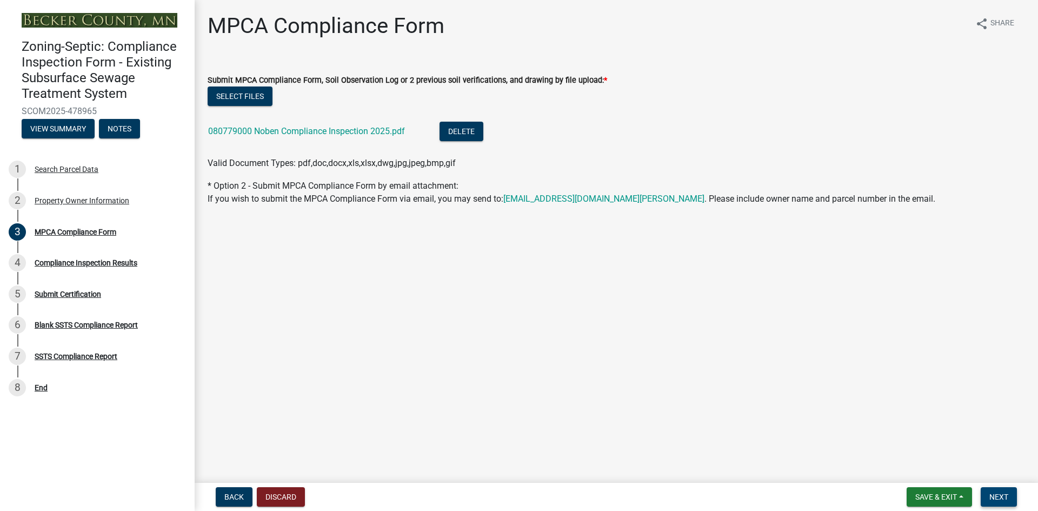
click at [990, 497] on span "Next" at bounding box center [998, 496] width 19 height 9
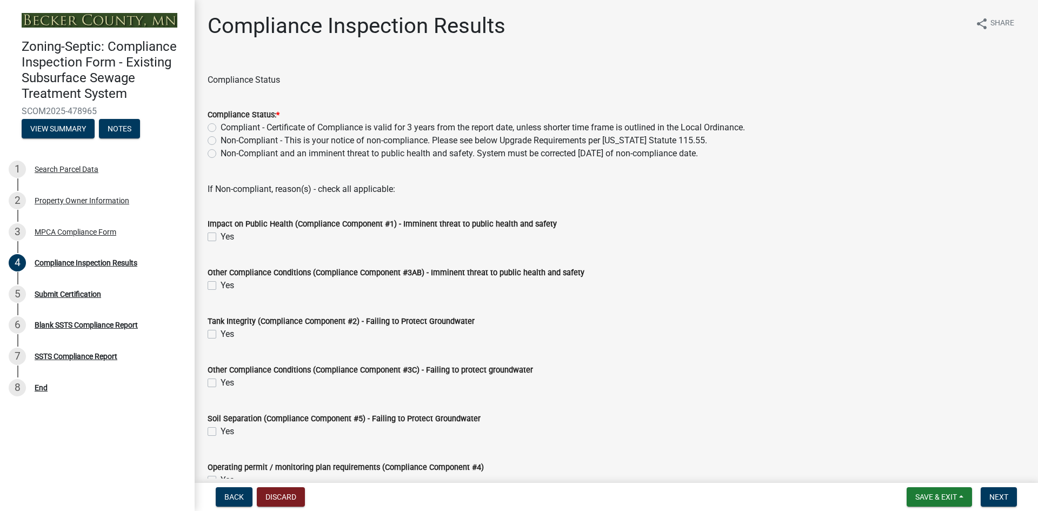
click at [220, 140] on label "Non-Compliant - This is your notice of non-compliance. Please see below Upgrade…" at bounding box center [463, 140] width 486 height 13
click at [220, 140] on input "Non-Compliant - This is your notice of non-compliance. Please see below Upgrade…" at bounding box center [223, 137] width 7 height 7
radio input "true"
click at [220, 432] on label "Yes" at bounding box center [227, 431] width 14 height 13
click at [220, 432] on input "Yes" at bounding box center [223, 428] width 7 height 7
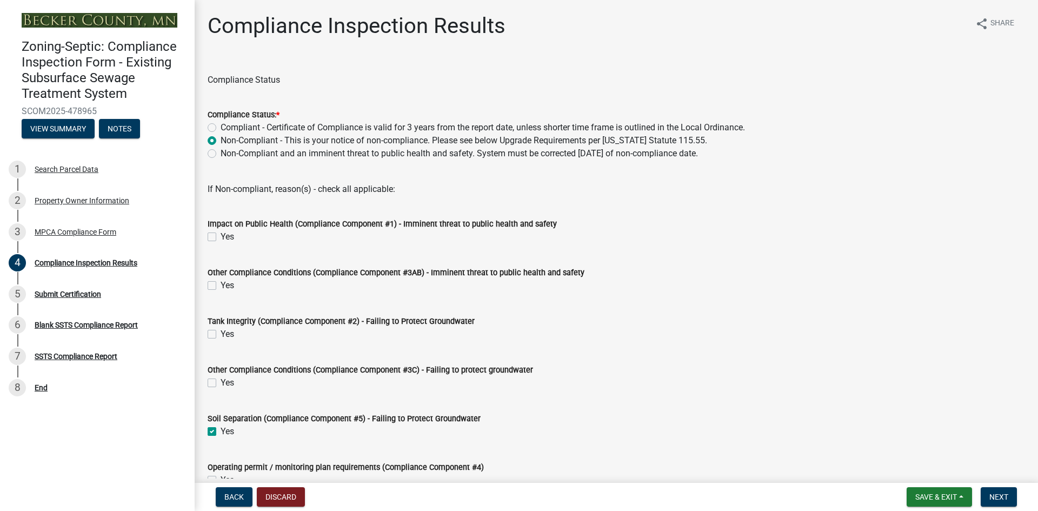
checkbox input "true"
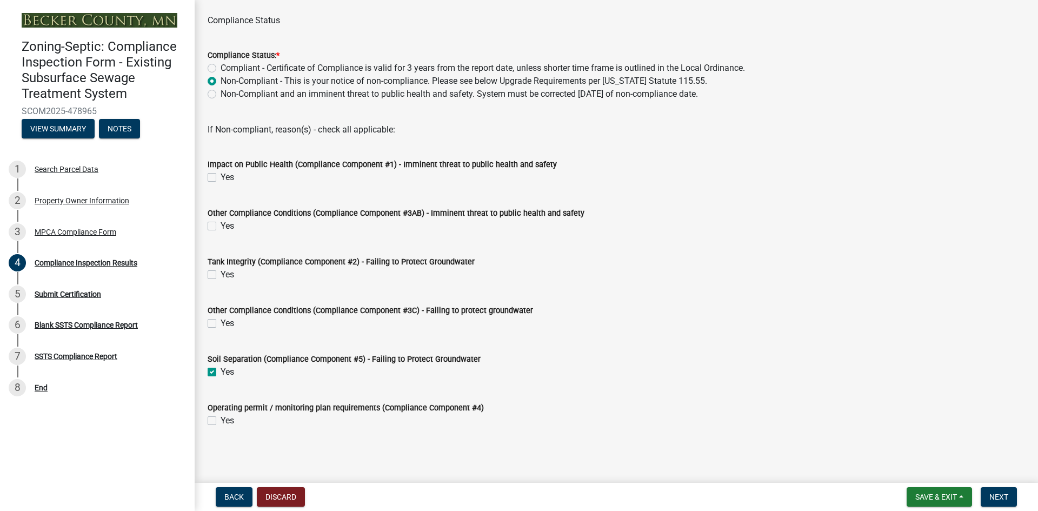
scroll to position [60, 0]
click at [993, 496] on span "Next" at bounding box center [998, 496] width 19 height 9
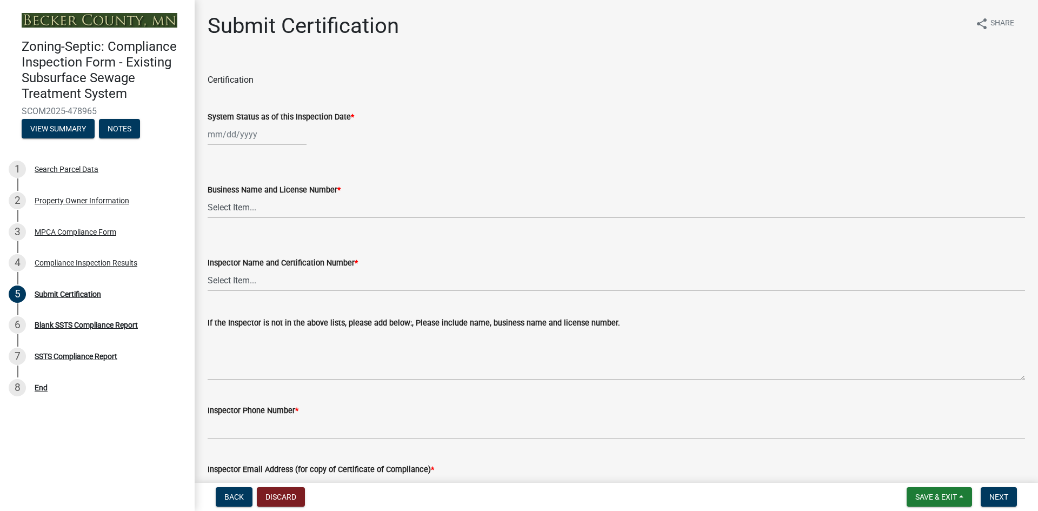
click at [238, 137] on div at bounding box center [257, 134] width 99 height 22
select select "9"
select select "2025"
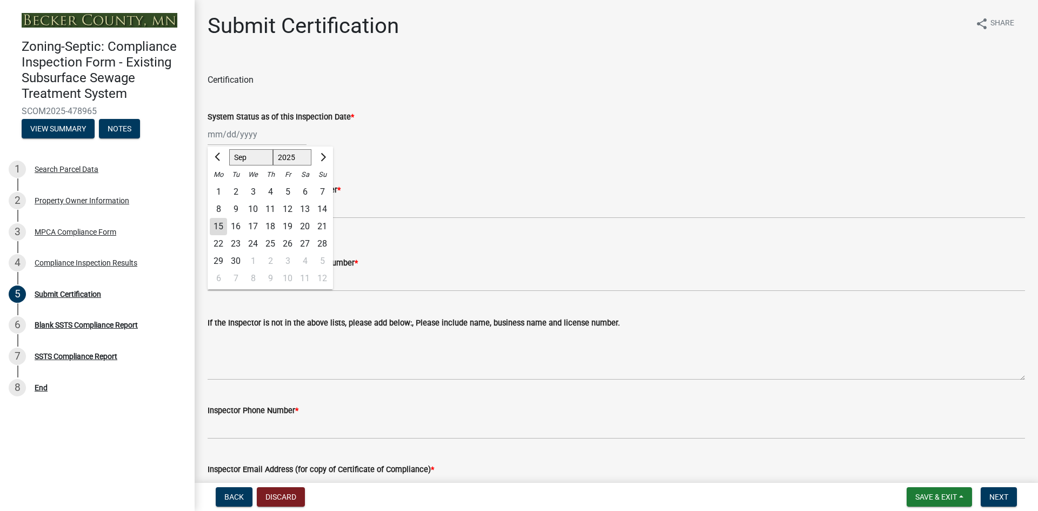
click at [255, 206] on div "10" at bounding box center [252, 209] width 17 height 17
type input "[DATE]"
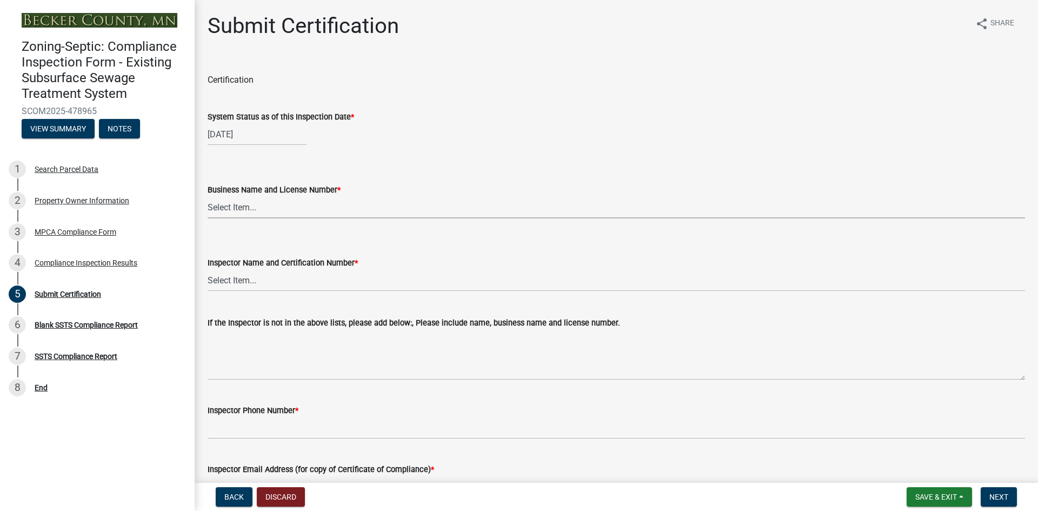
click at [247, 209] on select "Select Item... OTHER – Not listed (please add in next field and we will add to …" at bounding box center [616, 207] width 817 height 22
click at [208, 196] on select "Select Item... OTHER – Not listed (please add in next field and we will add to …" at bounding box center [616, 207] width 817 height 22
select select "2b738330-48aa-4409-96d6-d0693f9735a1"
click at [250, 282] on select "Select Item... OTHER – Not listed (please add in next field and we will add to …" at bounding box center [616, 280] width 817 height 22
click at [208, 269] on select "Select Item... OTHER – Not listed (please add in next field and we will add to …" at bounding box center [616, 280] width 817 height 22
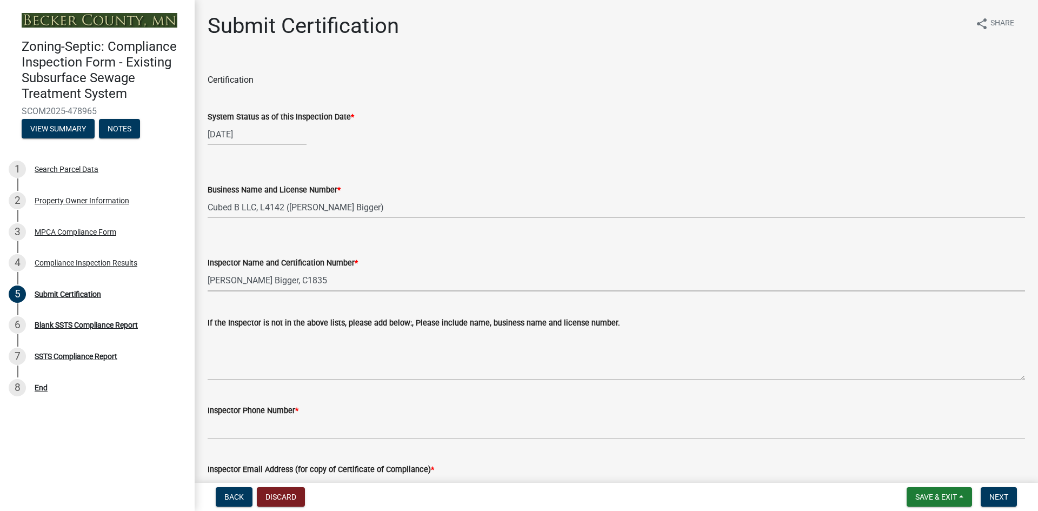
select select "4b2e459e-5176-4601-b2cf-d4e2936ebc18"
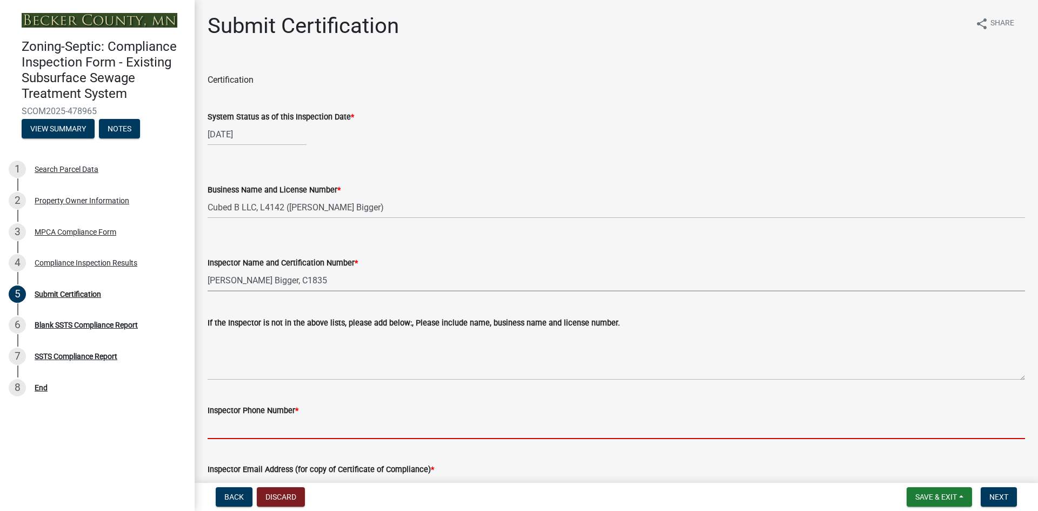
click at [254, 427] on input "Inspector Phone Number *" at bounding box center [616, 428] width 817 height 22
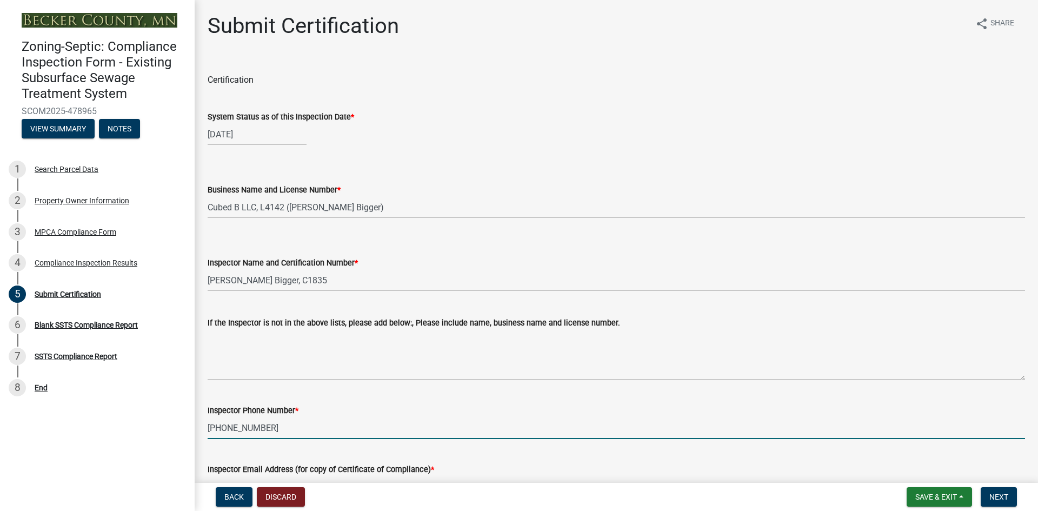
type input "[PHONE_NUMBER]"
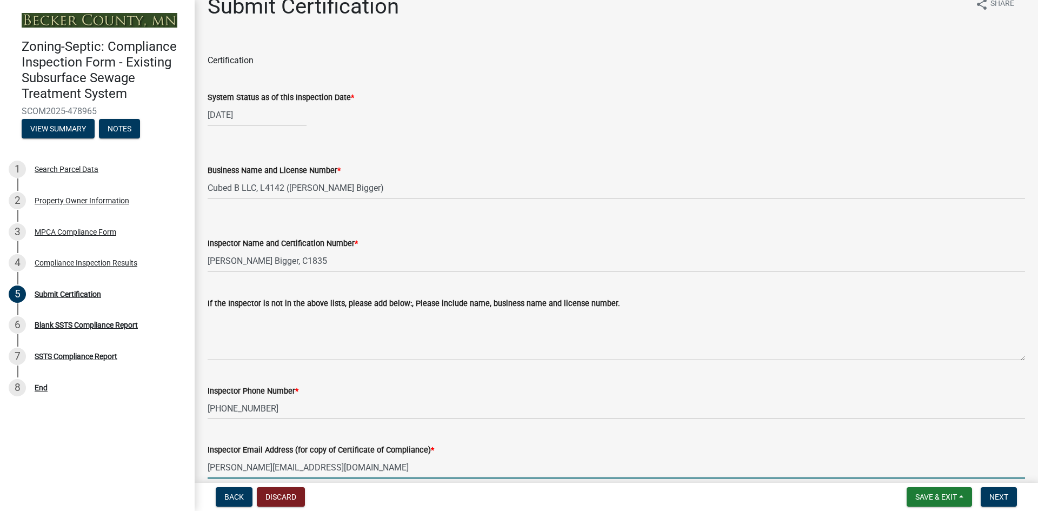
type input "[PERSON_NAME][EMAIL_ADDRESS][DOMAIN_NAME]"
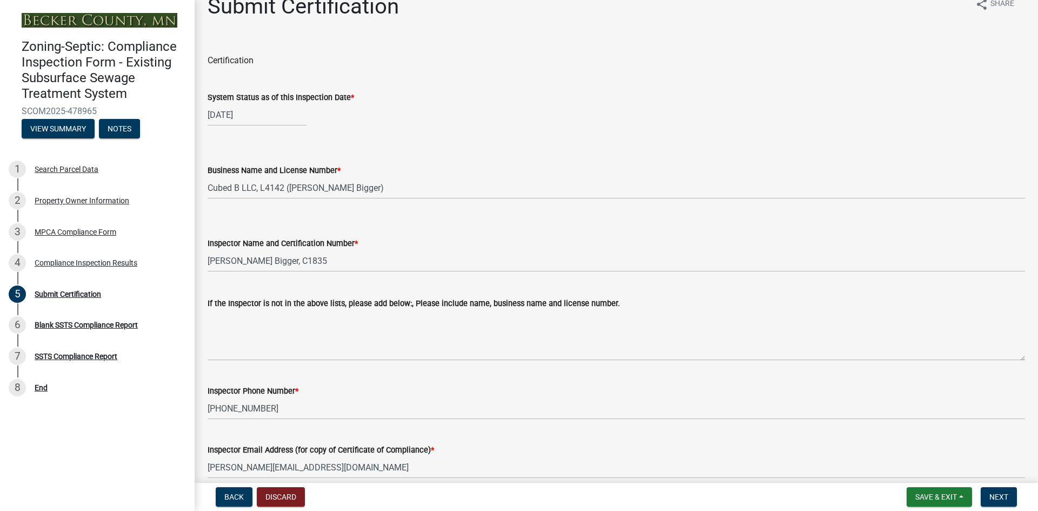
scroll to position [270, 0]
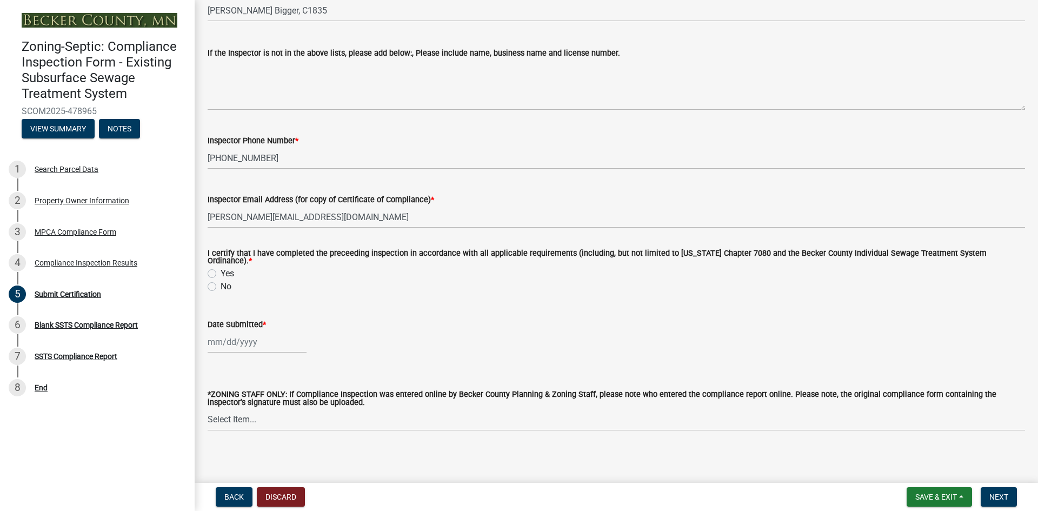
drag, startPoint x: 211, startPoint y: 268, endPoint x: 219, endPoint y: 306, distance: 39.6
click at [220, 268] on label "Yes" at bounding box center [227, 273] width 14 height 13
click at [220, 268] on input "Yes" at bounding box center [223, 270] width 7 height 7
radio input "true"
click at [228, 333] on div at bounding box center [257, 342] width 99 height 22
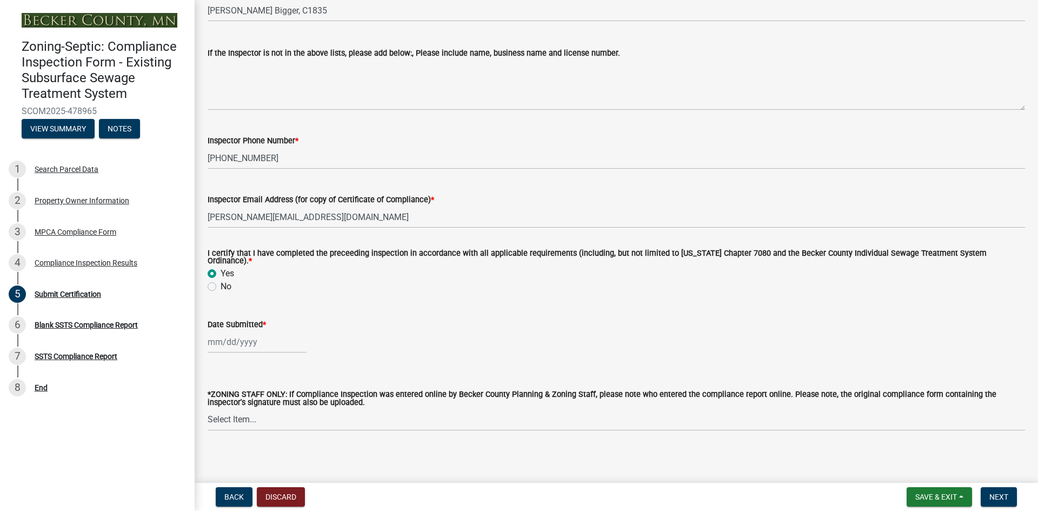
select select "9"
select select "2025"
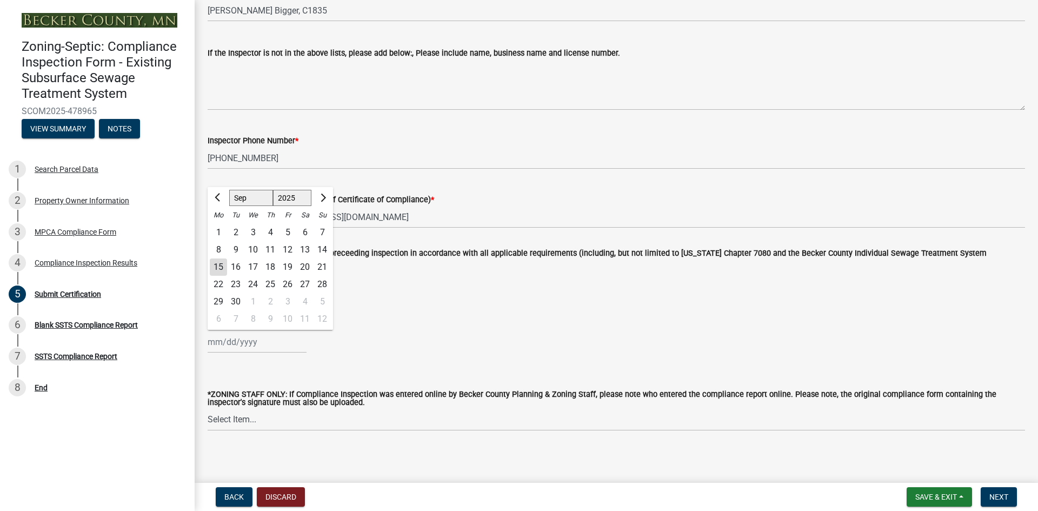
click at [213, 259] on div "15" at bounding box center [218, 266] width 17 height 17
type input "[DATE]"
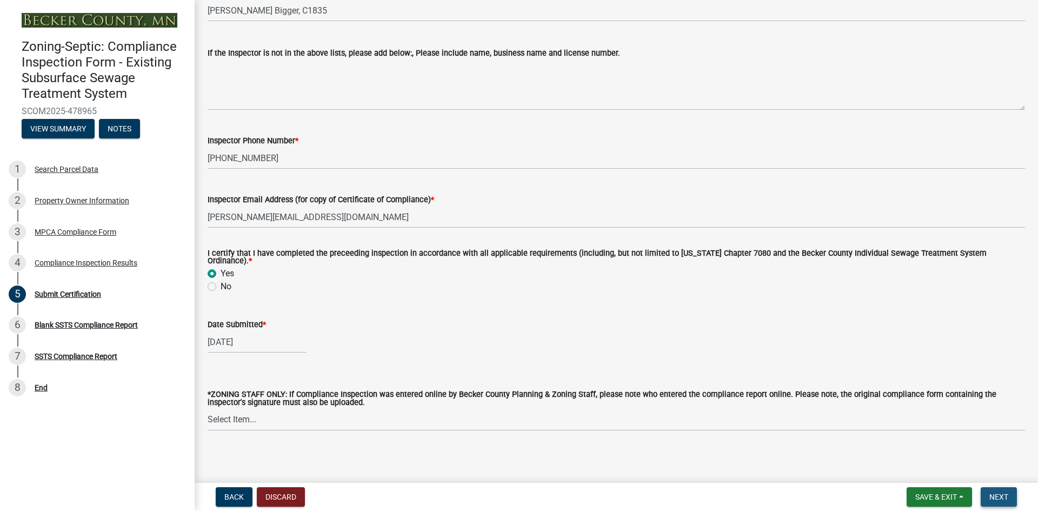
click at [987, 490] on button "Next" at bounding box center [998, 496] width 36 height 19
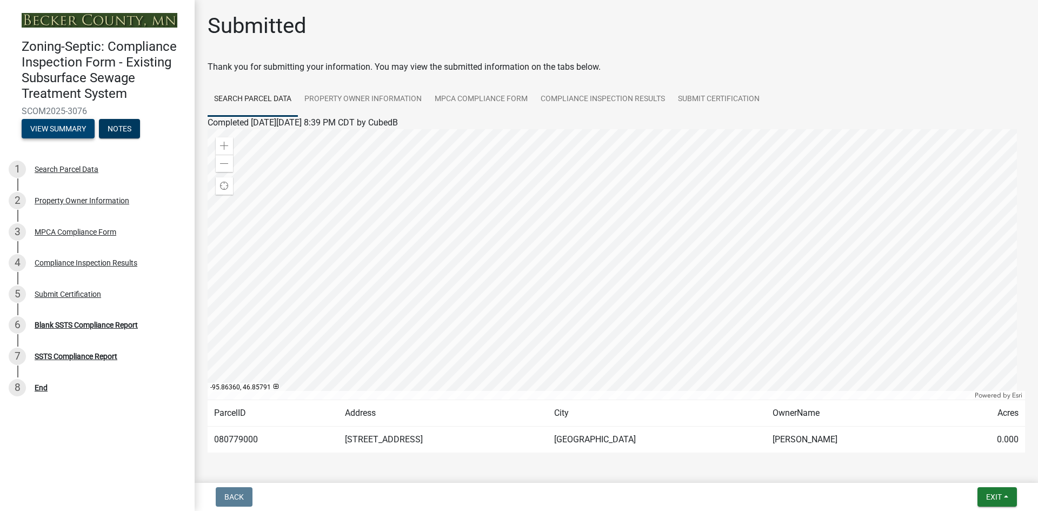
click at [46, 132] on button "View Summary" at bounding box center [58, 128] width 73 height 19
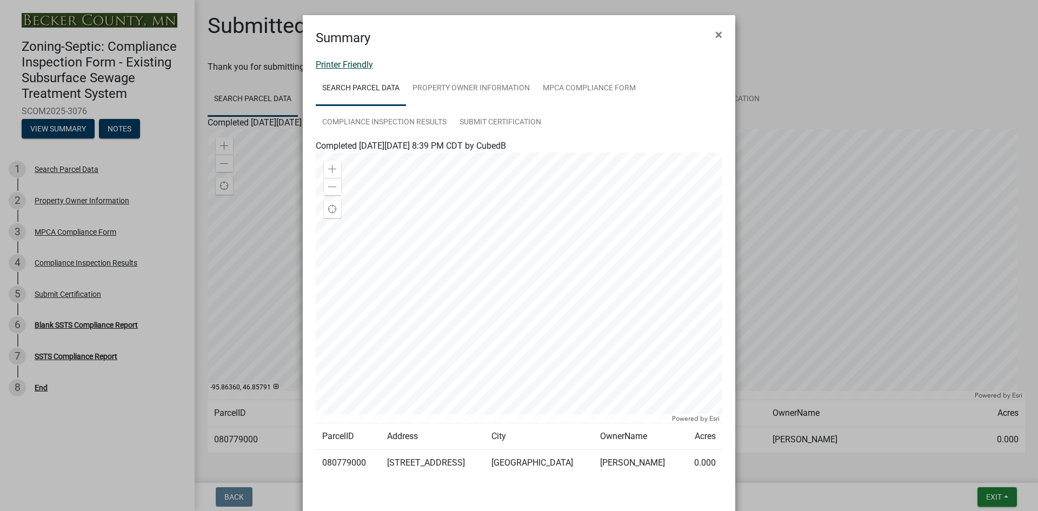
click at [348, 66] on link "Printer Friendly" at bounding box center [344, 64] width 57 height 10
click at [715, 38] on span "×" at bounding box center [718, 34] width 7 height 15
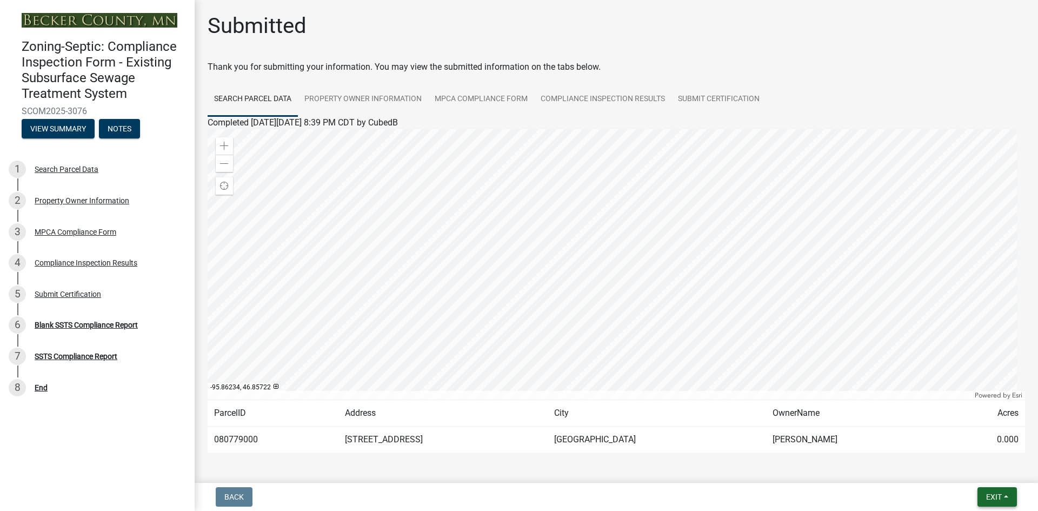
click at [991, 492] on span "Exit" at bounding box center [994, 496] width 16 height 9
